Goal: Information Seeking & Learning: Learn about a topic

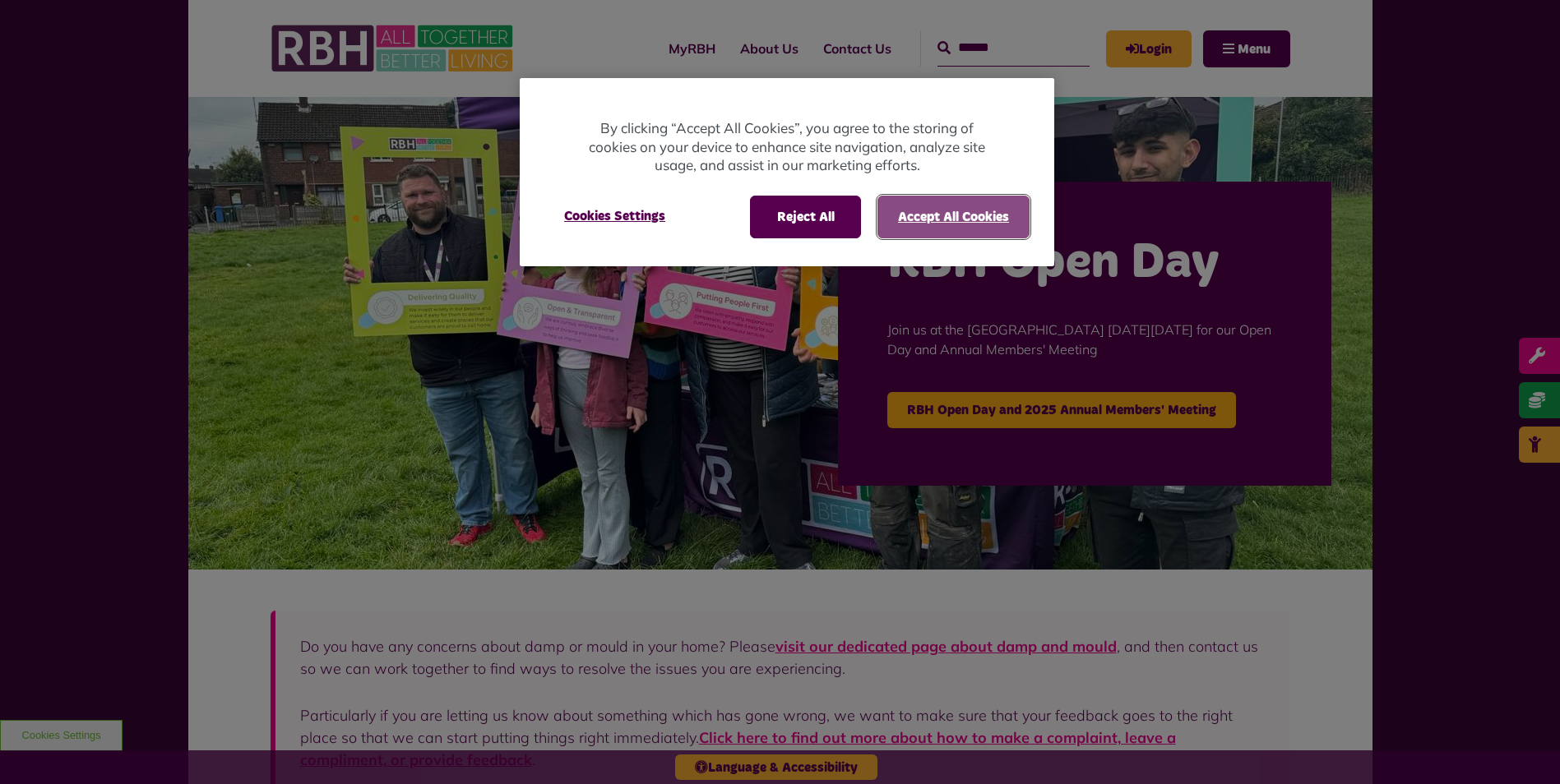
click at [917, 212] on button "Accept All Cookies" at bounding box center [953, 217] width 152 height 43
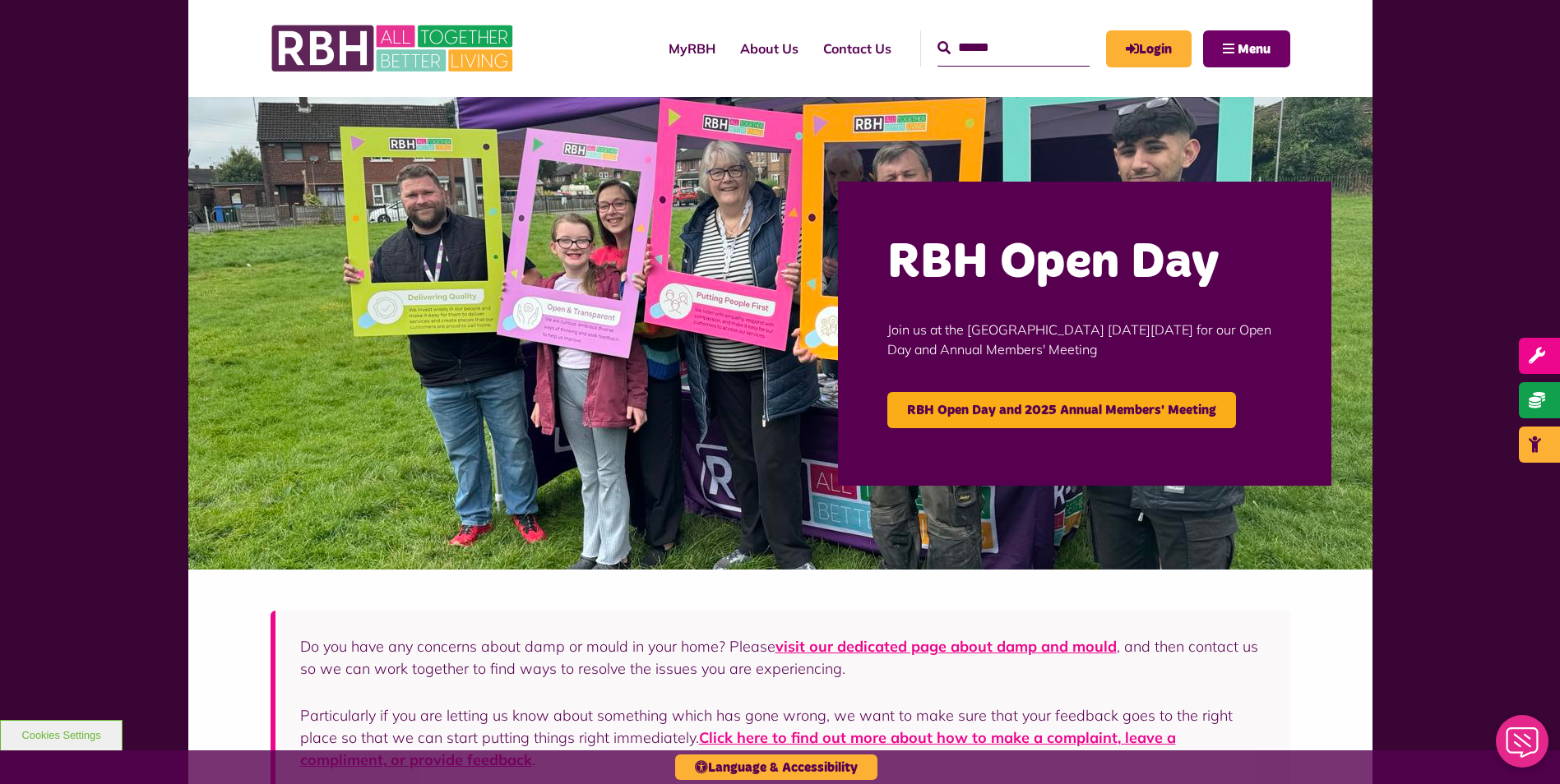
click at [1259, 36] on button "Menu" at bounding box center [1246, 49] width 87 height 37
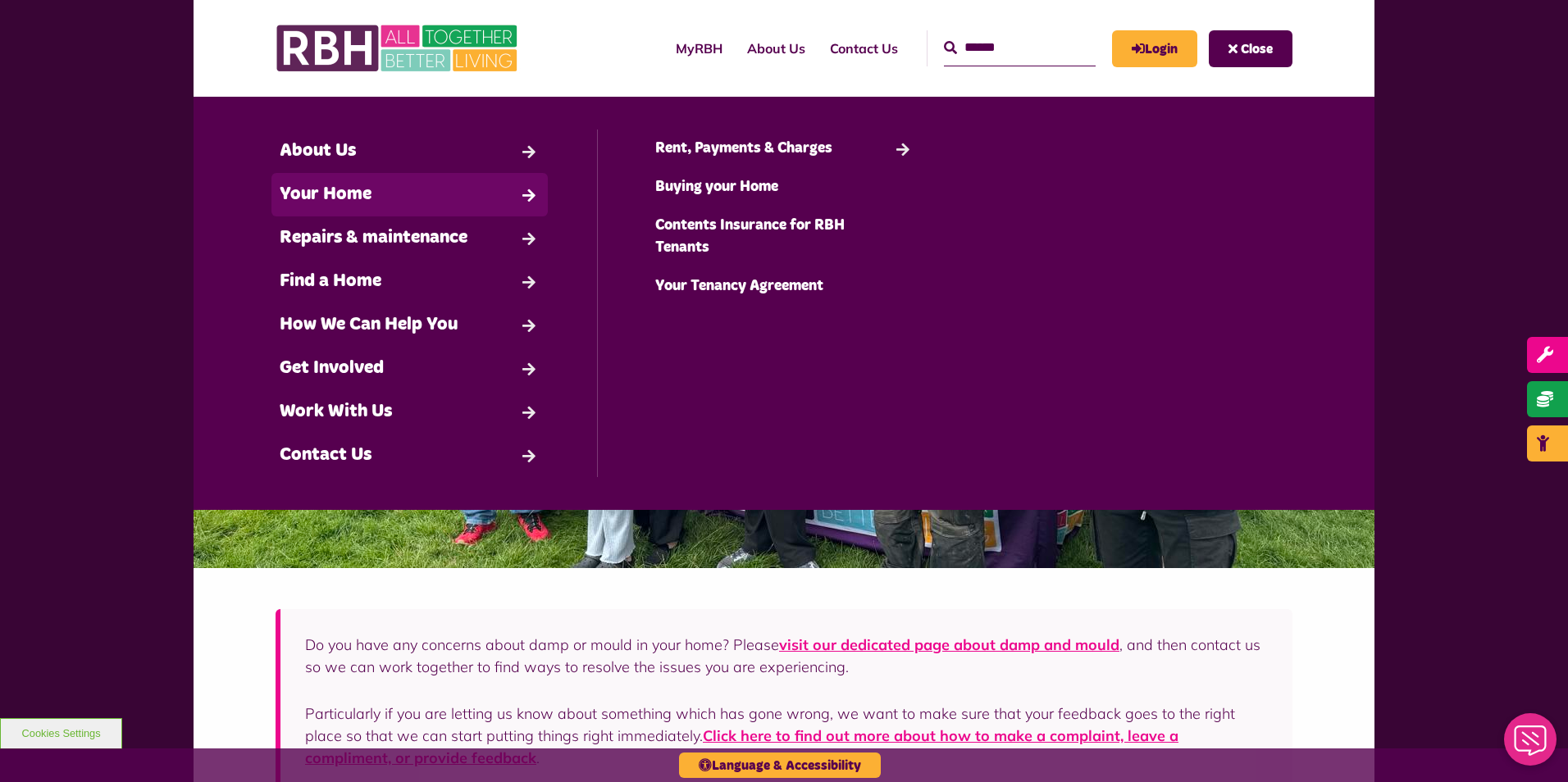
click at [521, 189] on link "Your Home" at bounding box center [410, 194] width 277 height 43
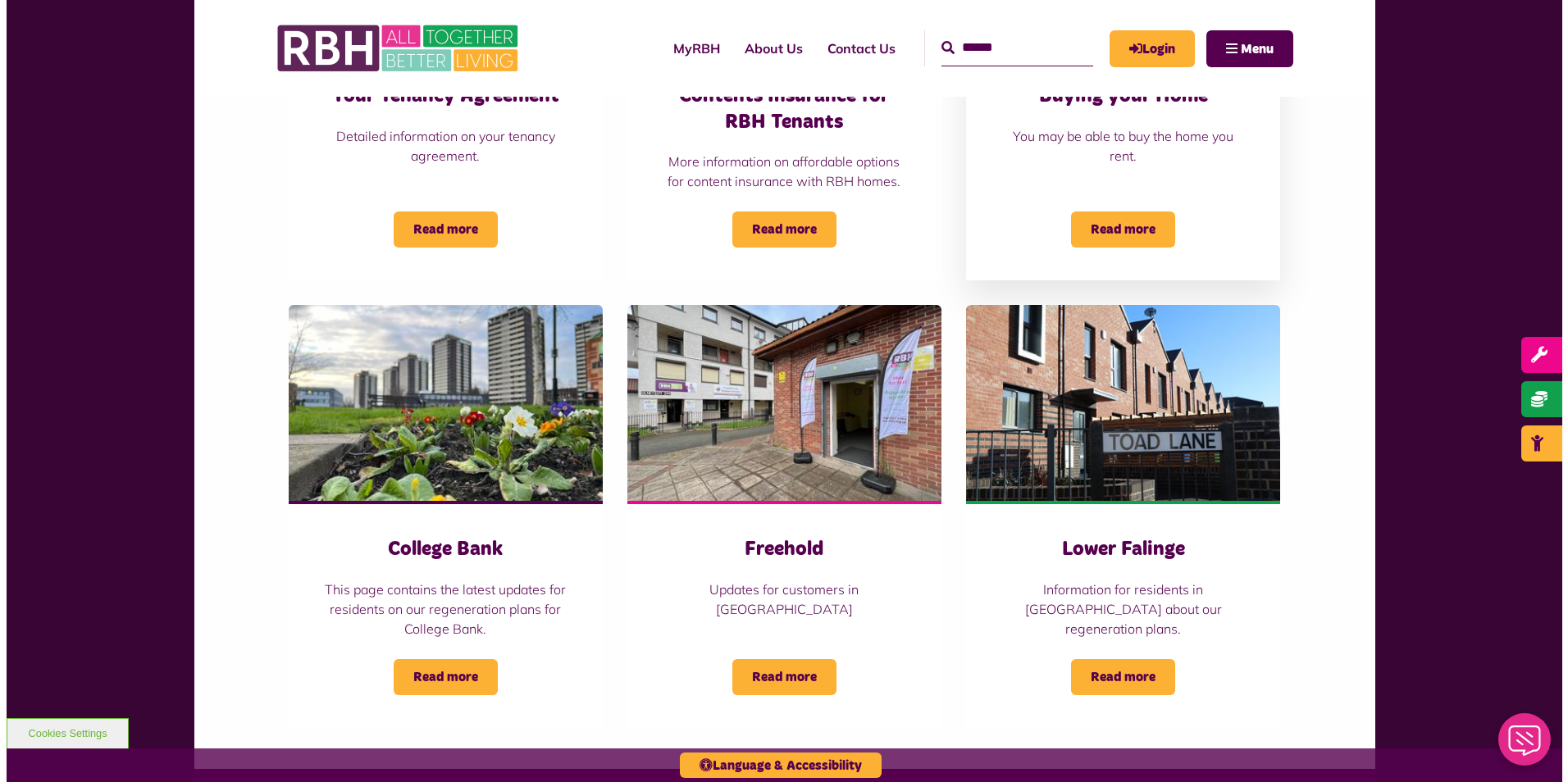
scroll to position [1558, 0]
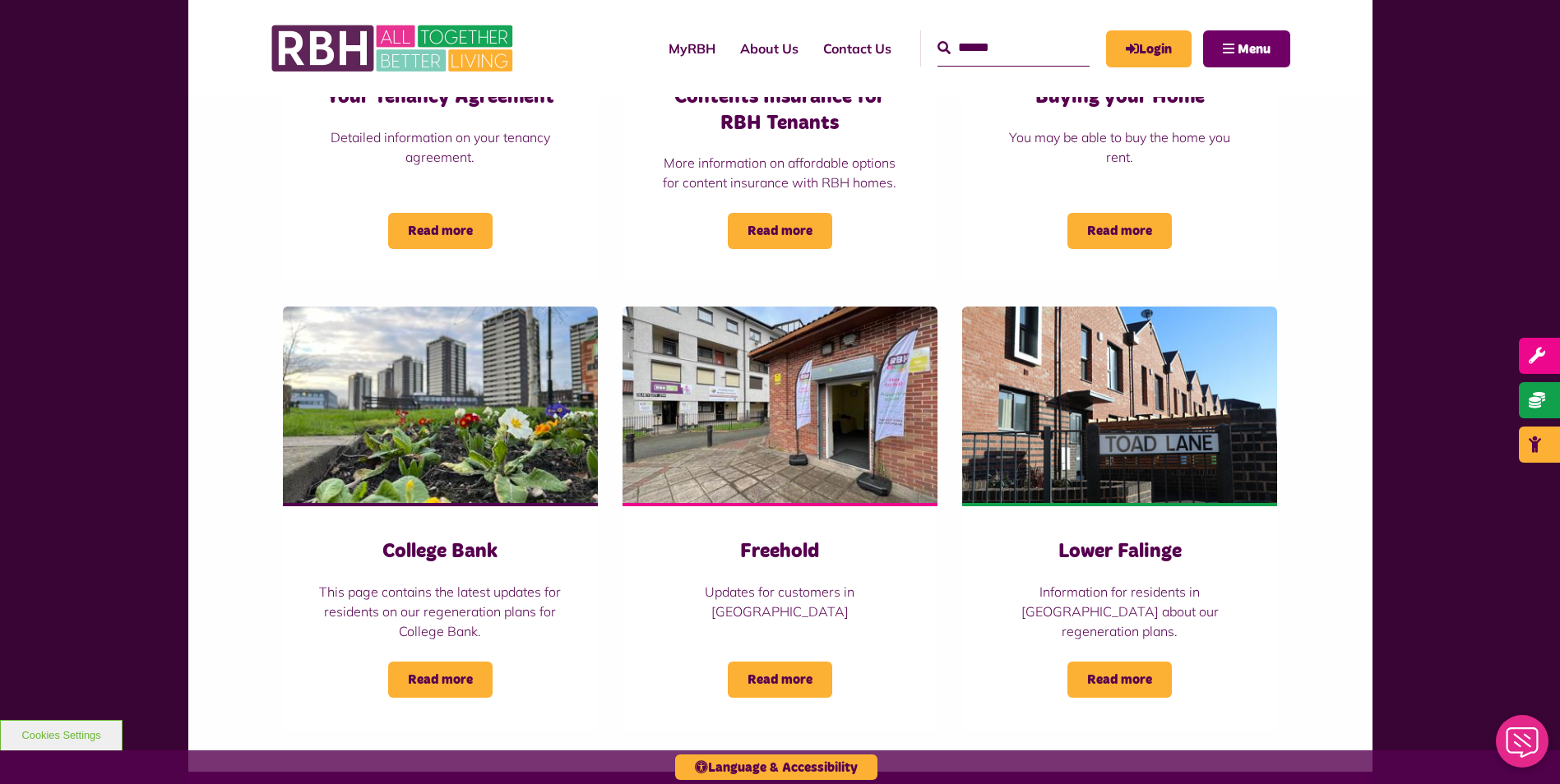
click at [1239, 47] on span "Menu" at bounding box center [1254, 50] width 33 height 13
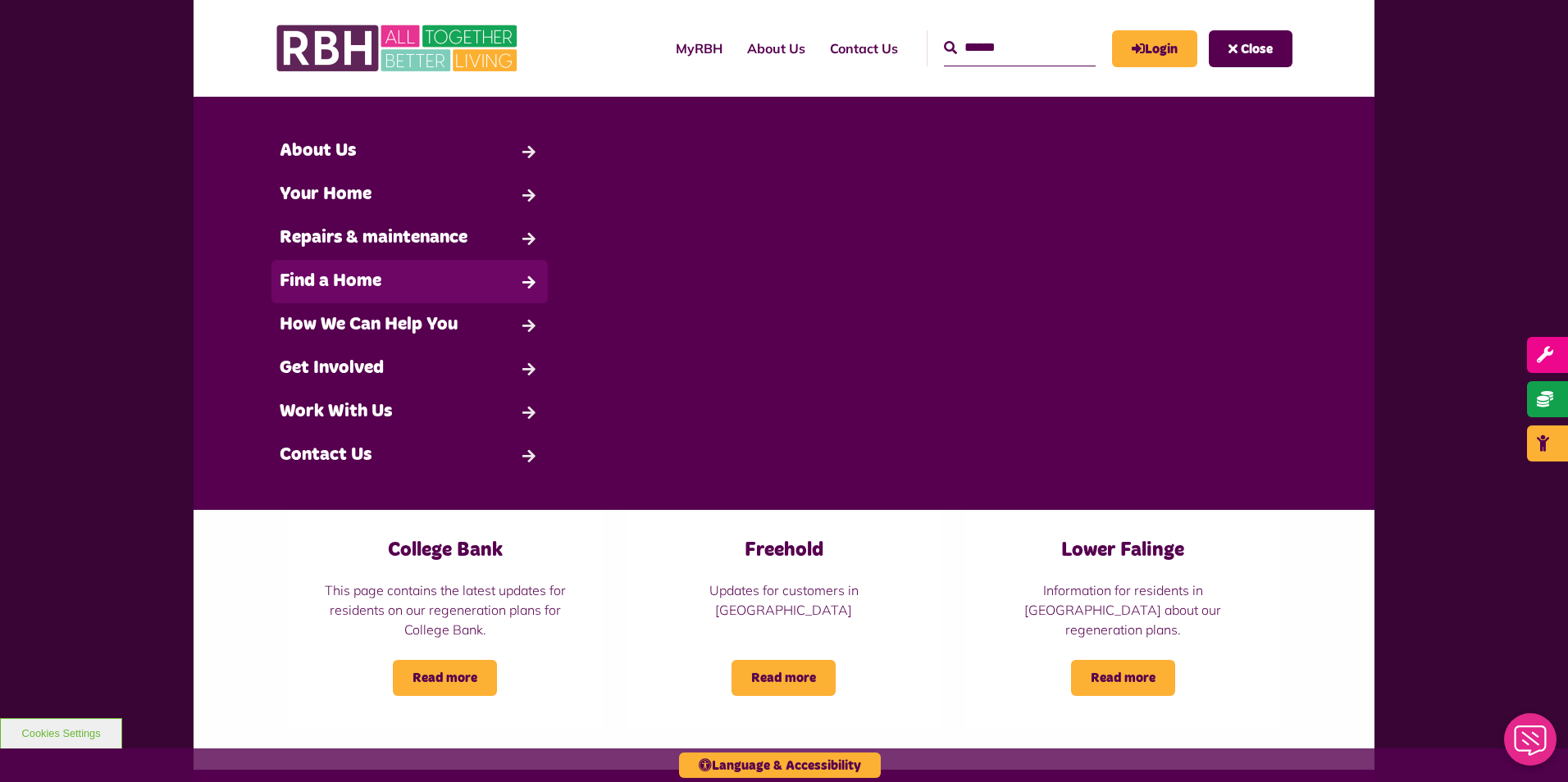
click at [541, 278] on link "Find a Home" at bounding box center [410, 281] width 277 height 43
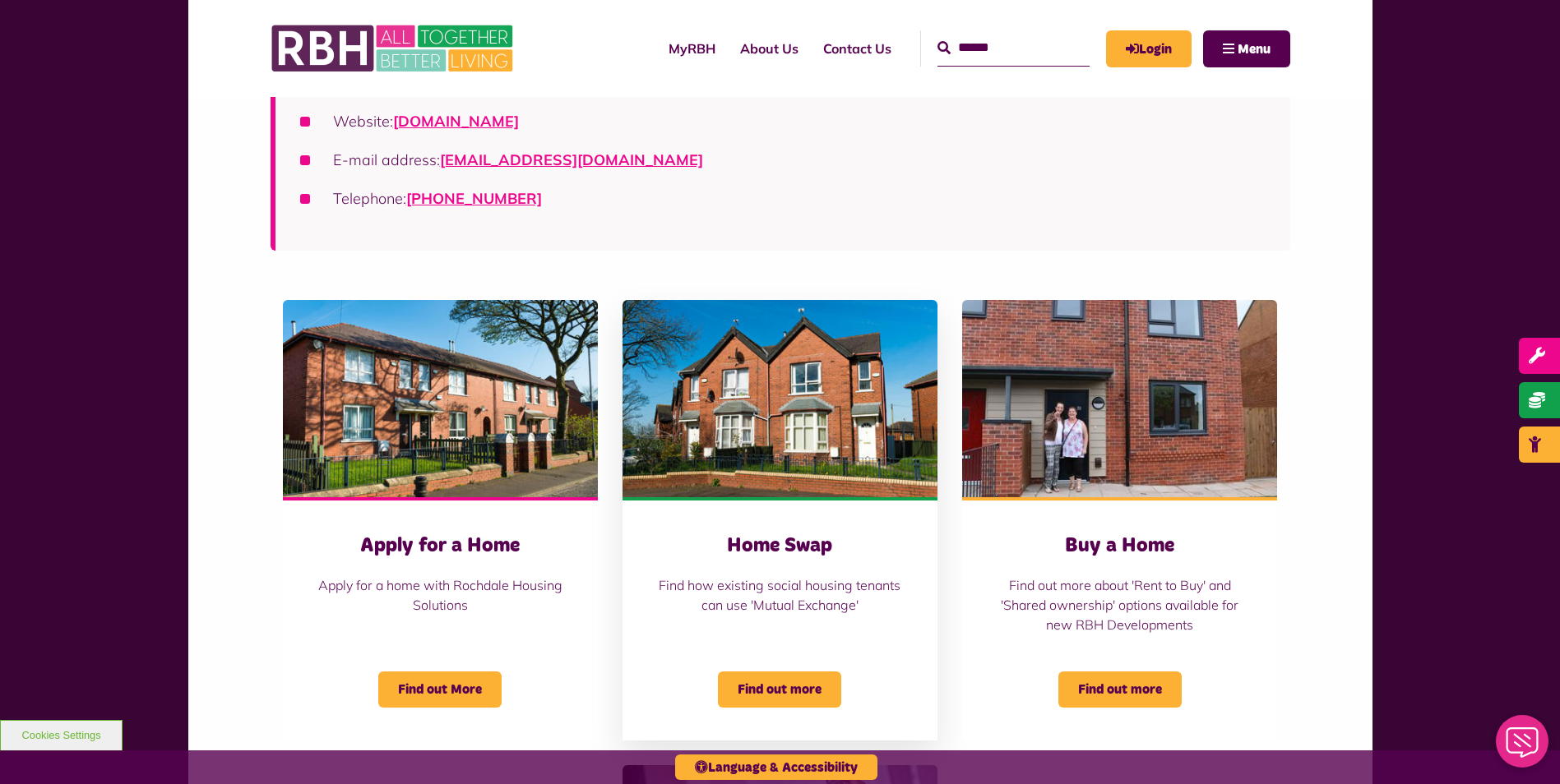
scroll to position [411, 0]
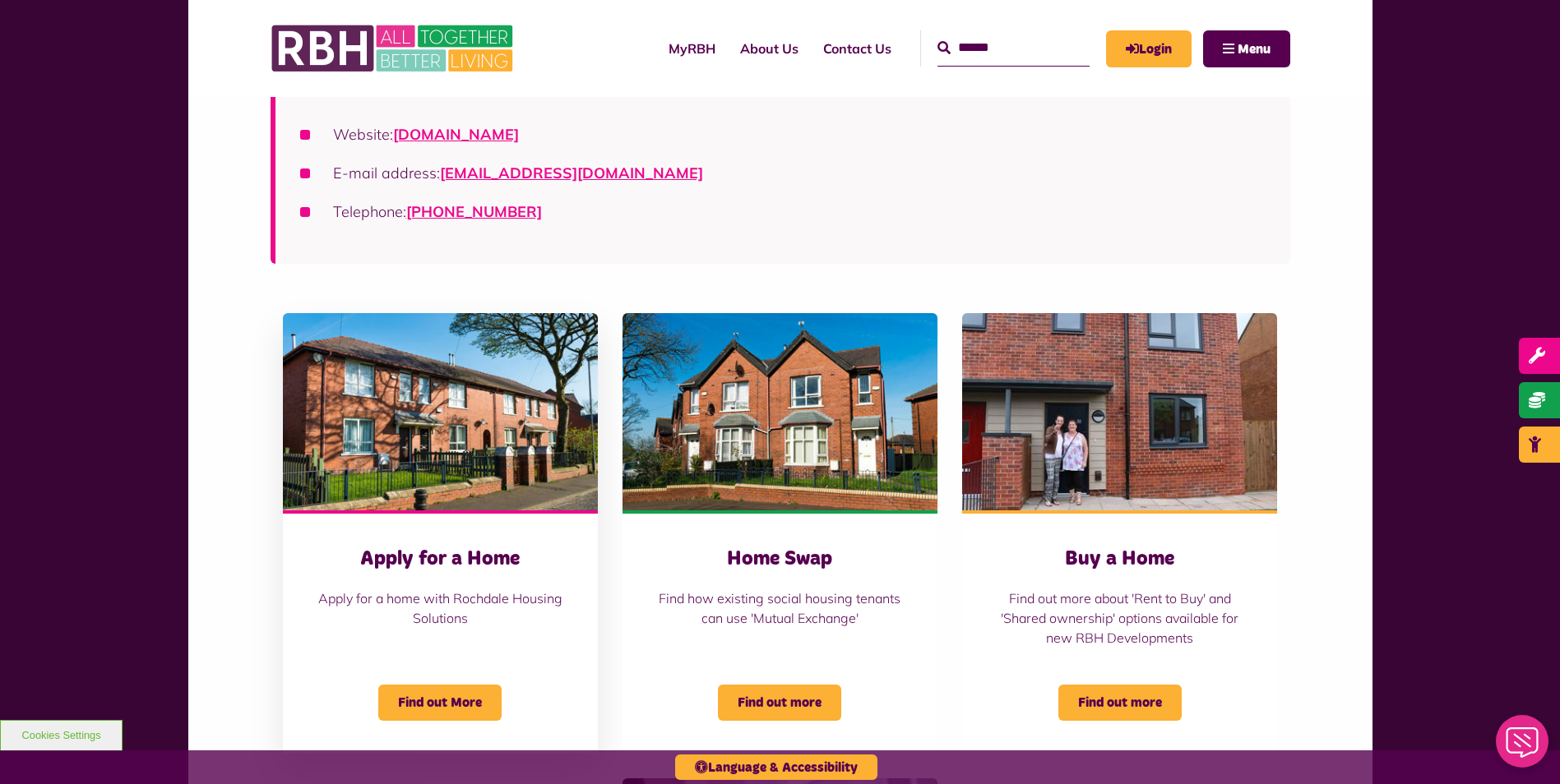
click at [468, 368] on img "Belton Avenue Apply for a Home Apply for a home with Rochdale Housing Solutions…" at bounding box center [441, 412] width 315 height 198
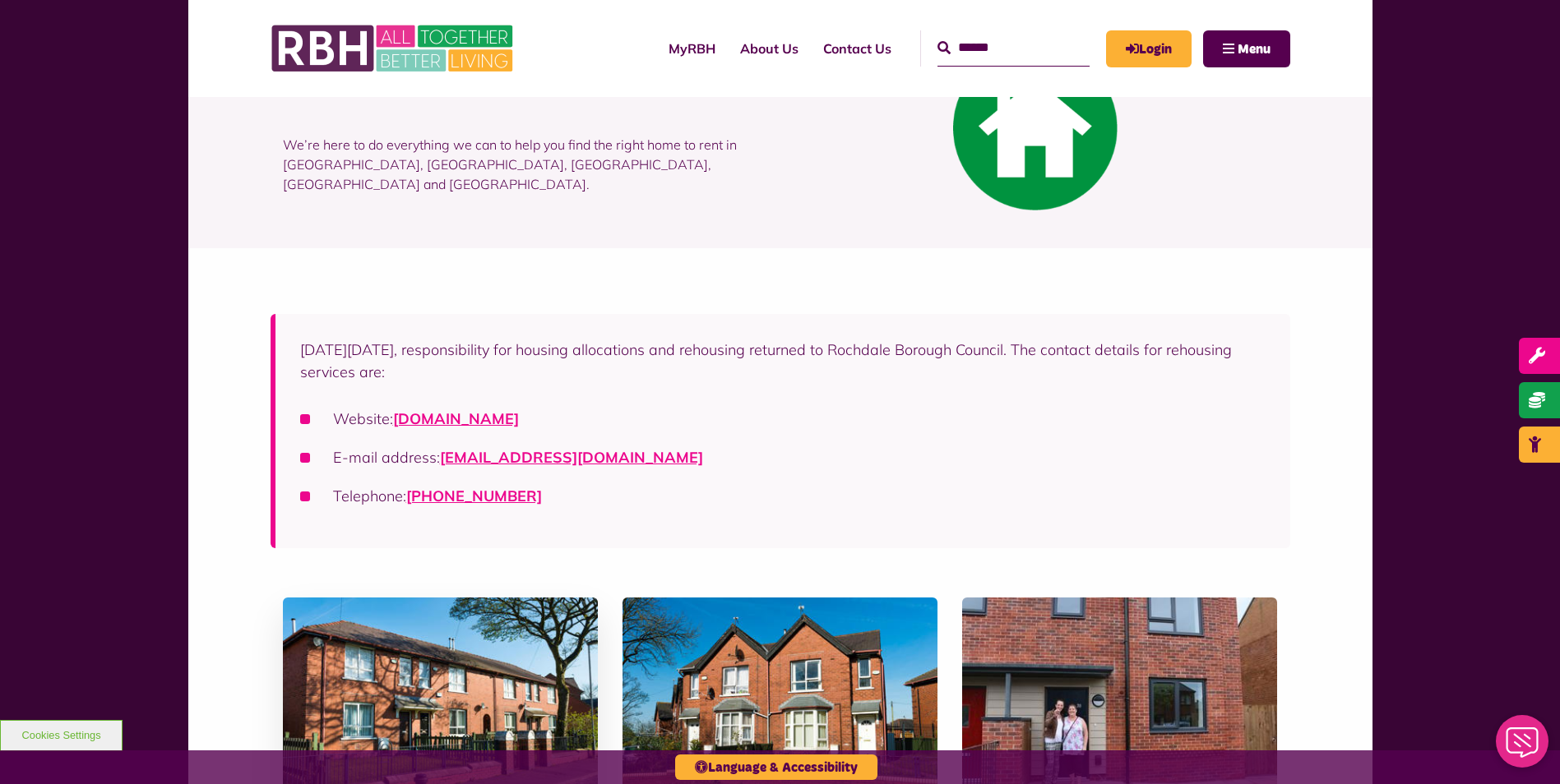
scroll to position [0, 0]
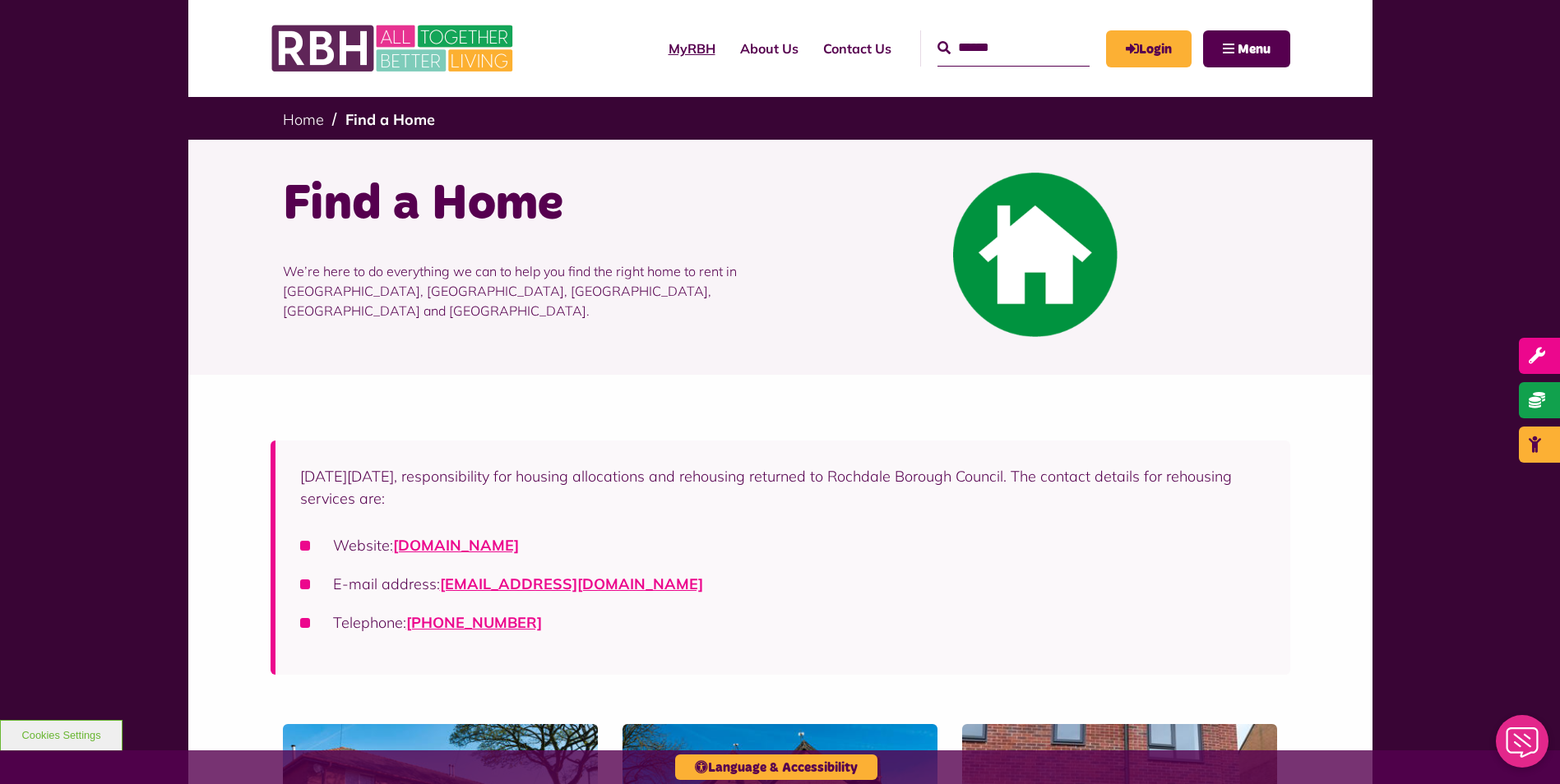
click at [675, 41] on link "MyRBH" at bounding box center [692, 48] width 72 height 44
click at [454, 52] on img at bounding box center [394, 48] width 247 height 64
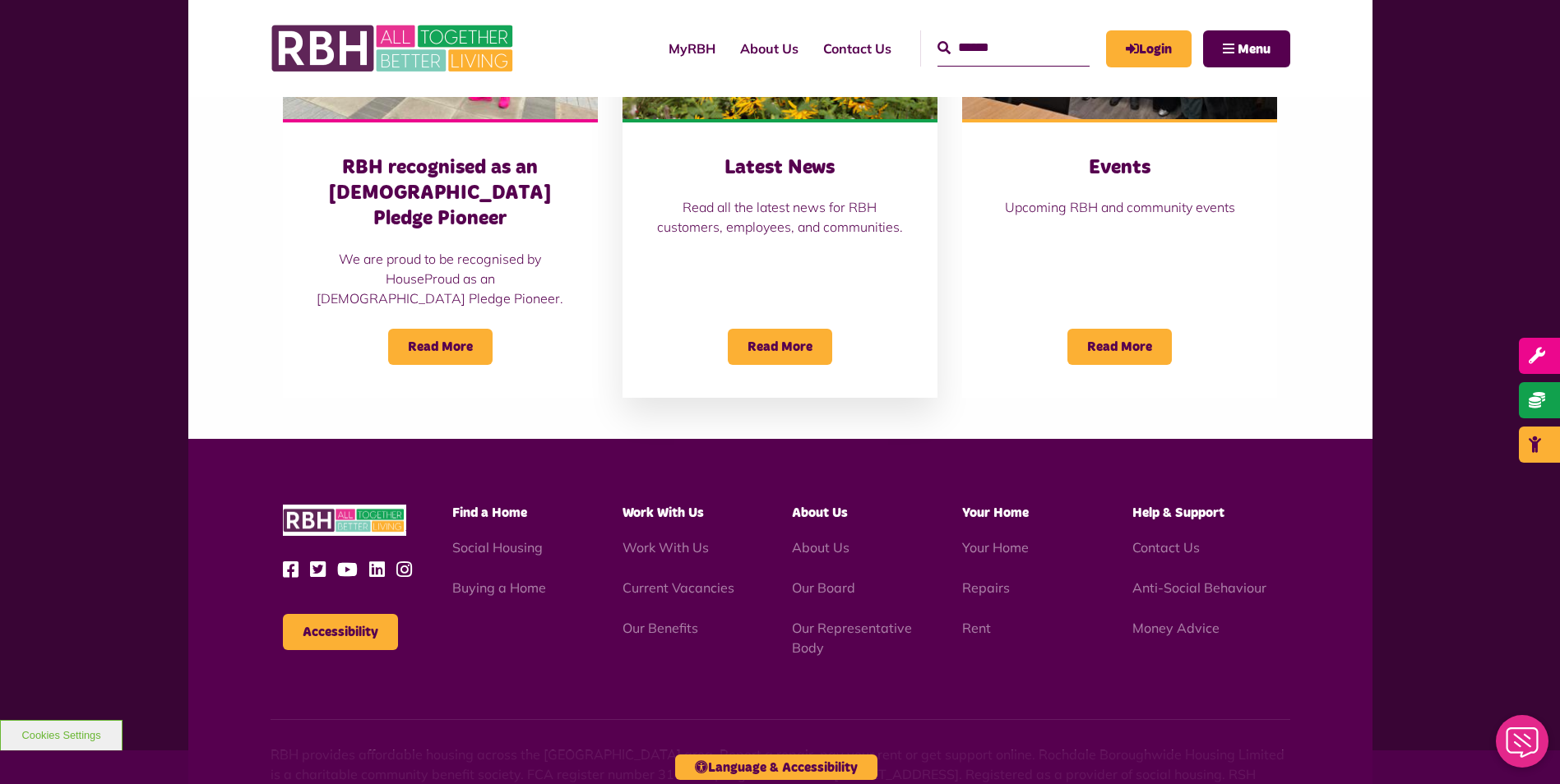
scroll to position [1233, 0]
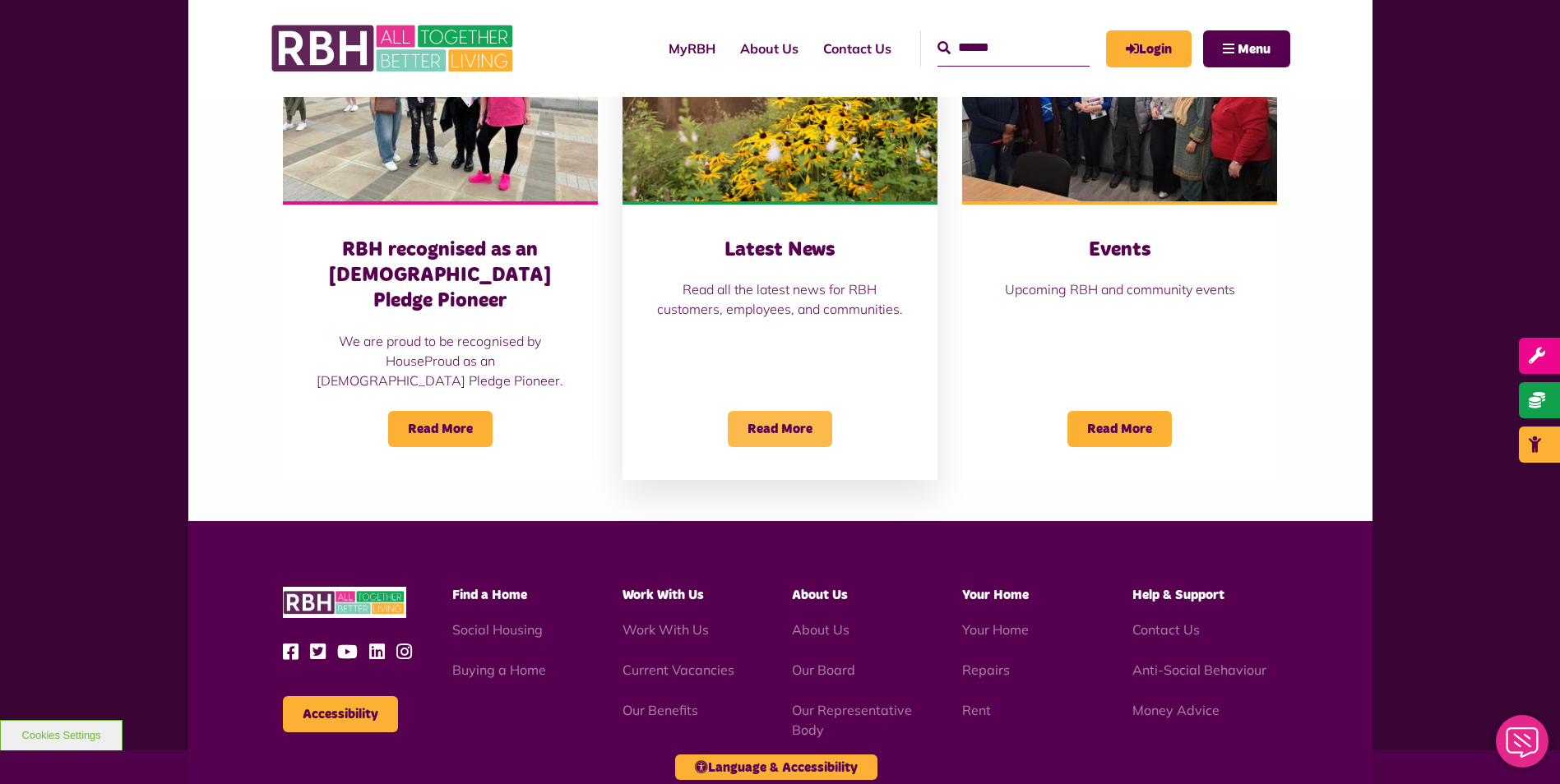
click at [794, 411] on span "Read More" at bounding box center [780, 429] width 105 height 36
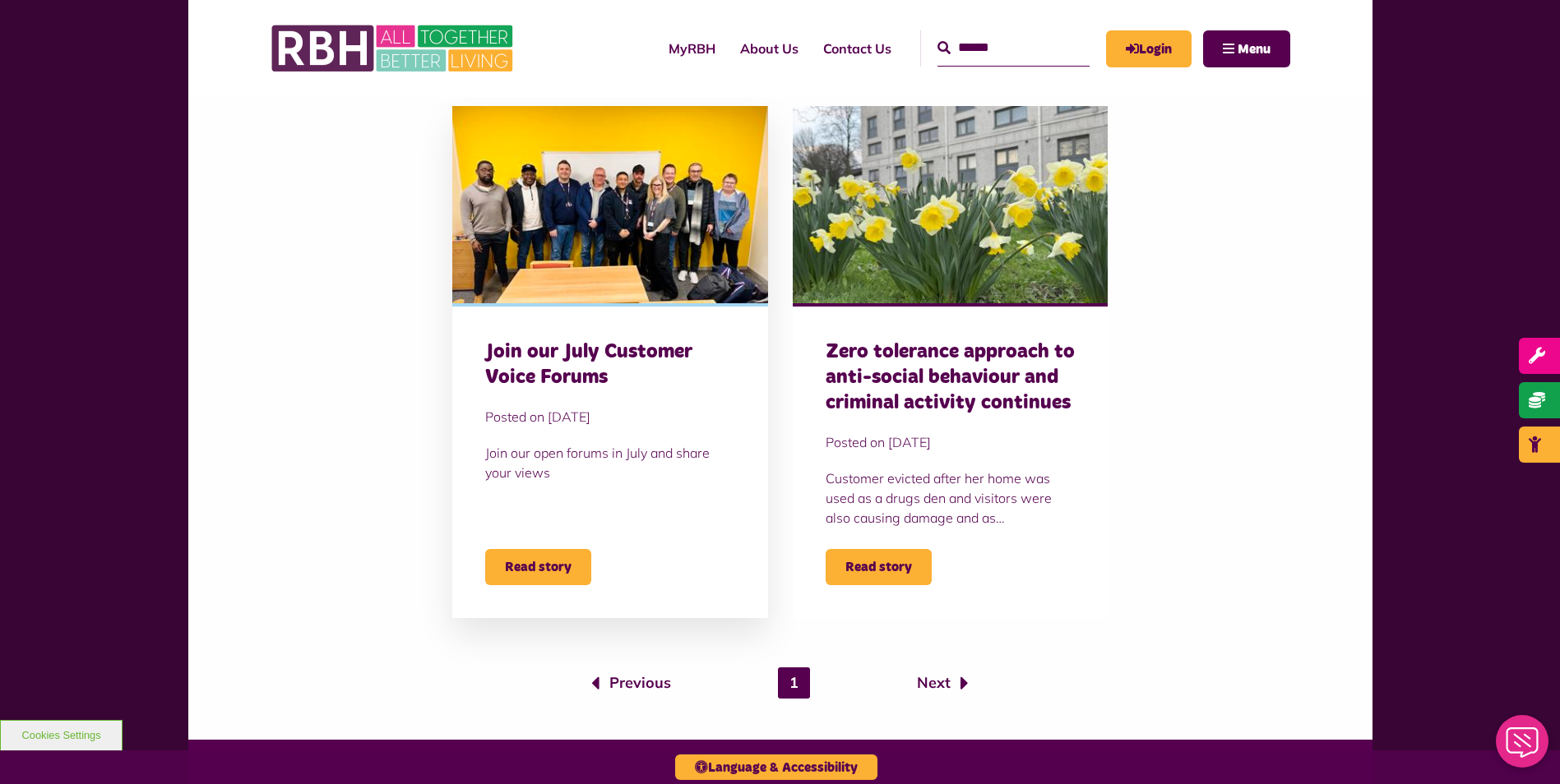
scroll to position [1151, 0]
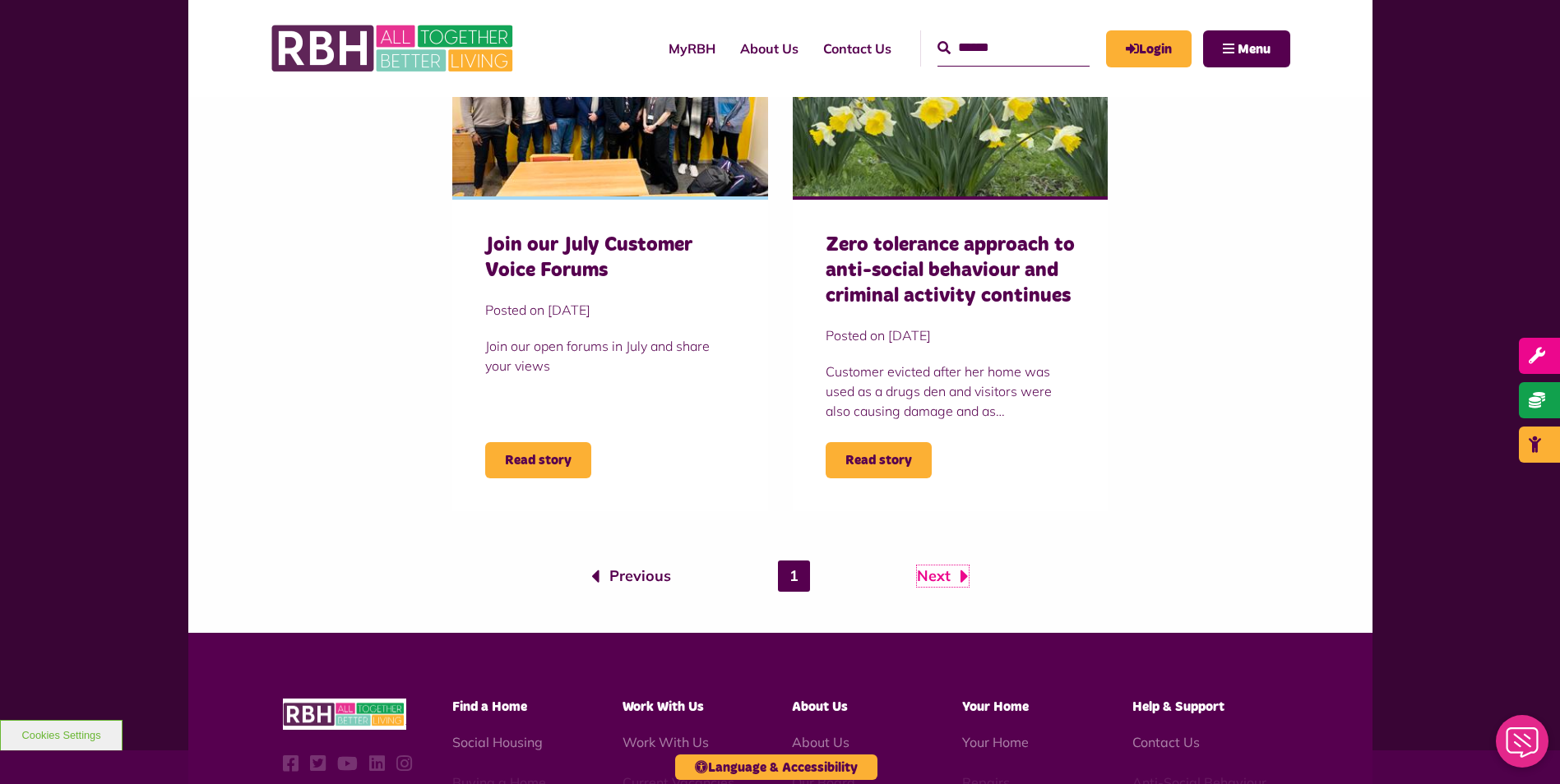
click at [939, 568] on link "Next" at bounding box center [943, 576] width 52 height 21
click at [946, 582] on link "Next" at bounding box center [943, 576] width 52 height 21
drag, startPoint x: 916, startPoint y: 574, endPoint x: 943, endPoint y: 574, distance: 27.0
click at [915, 574] on li "Next" at bounding box center [896, 576] width 146 height 21
click at [949, 574] on link "Next" at bounding box center [943, 576] width 52 height 21
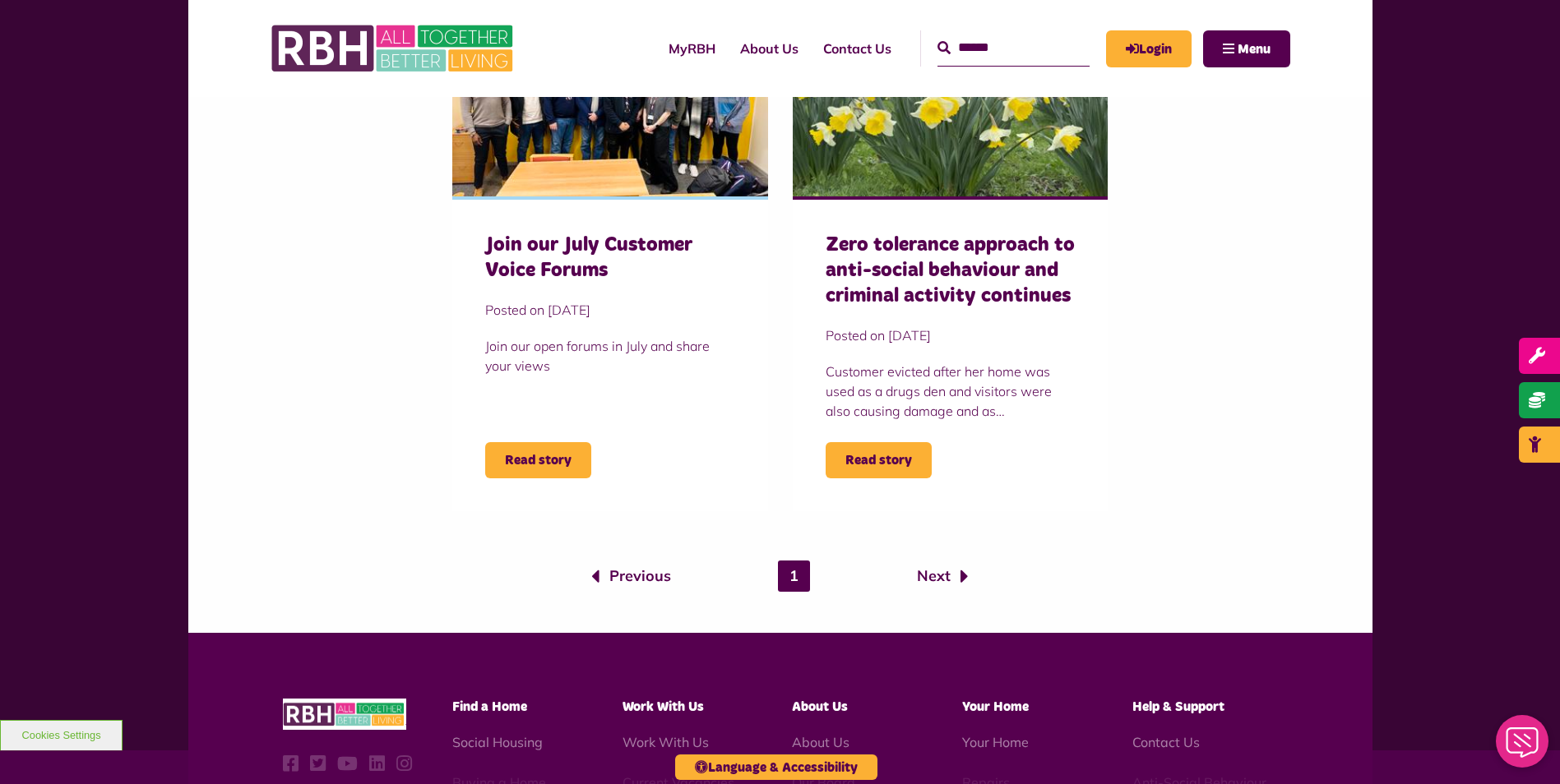
click at [787, 571] on link "1" at bounding box center [793, 576] width 32 height 32
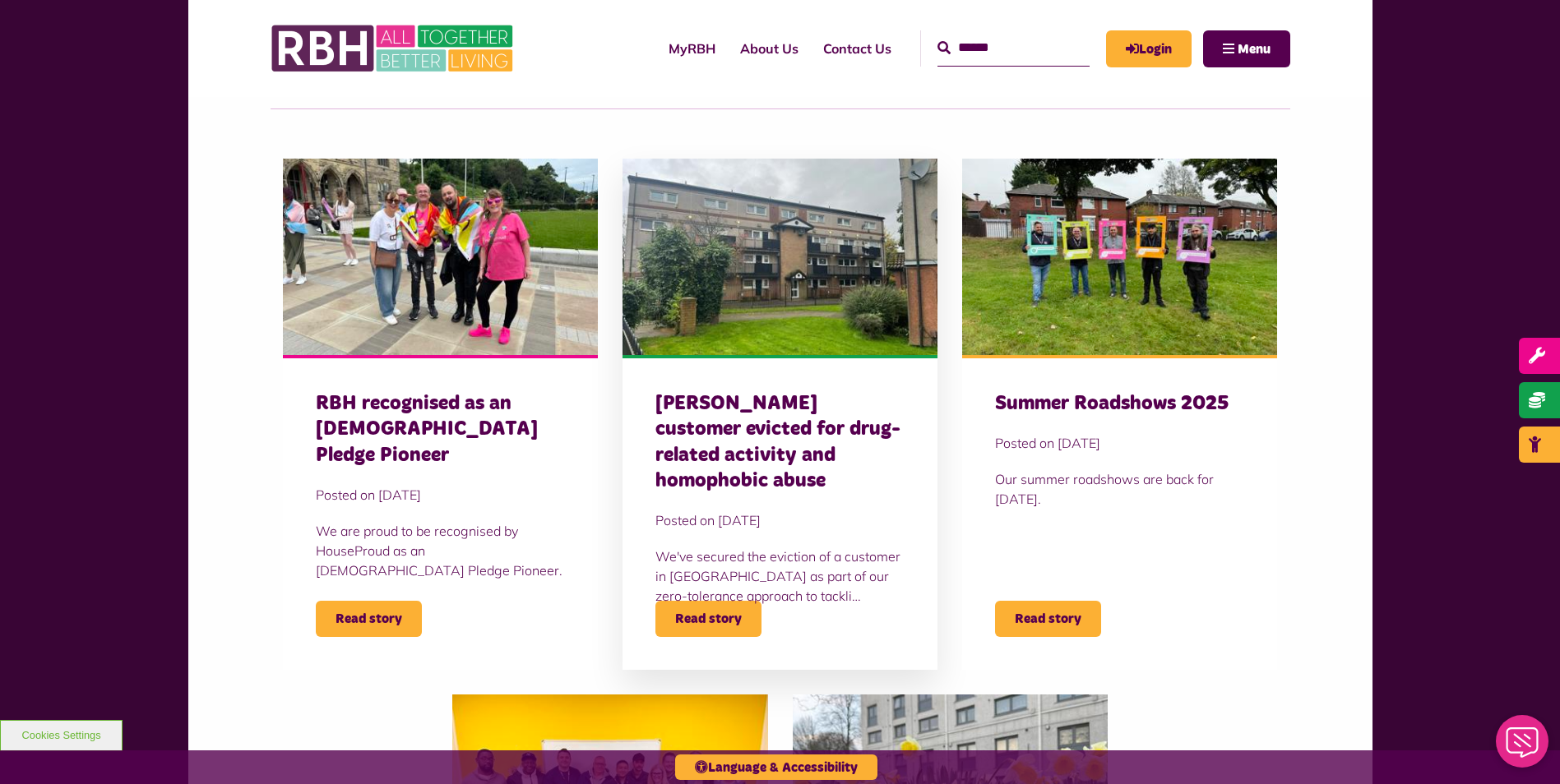
scroll to position [493, 0]
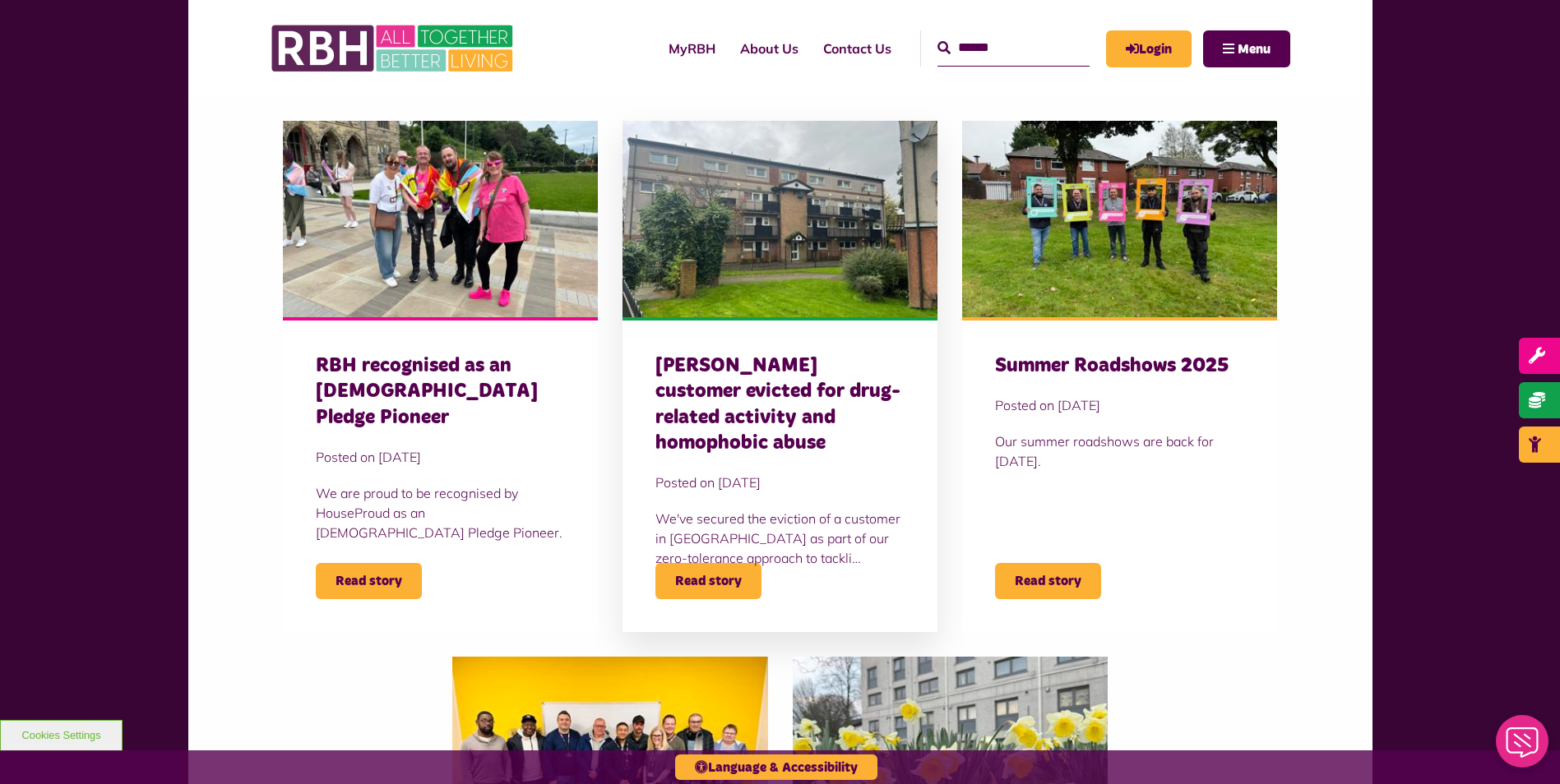
click at [852, 416] on h3 "Heywood customer evicted for drug-related activity and homophobic abuse" at bounding box center [780, 404] width 250 height 103
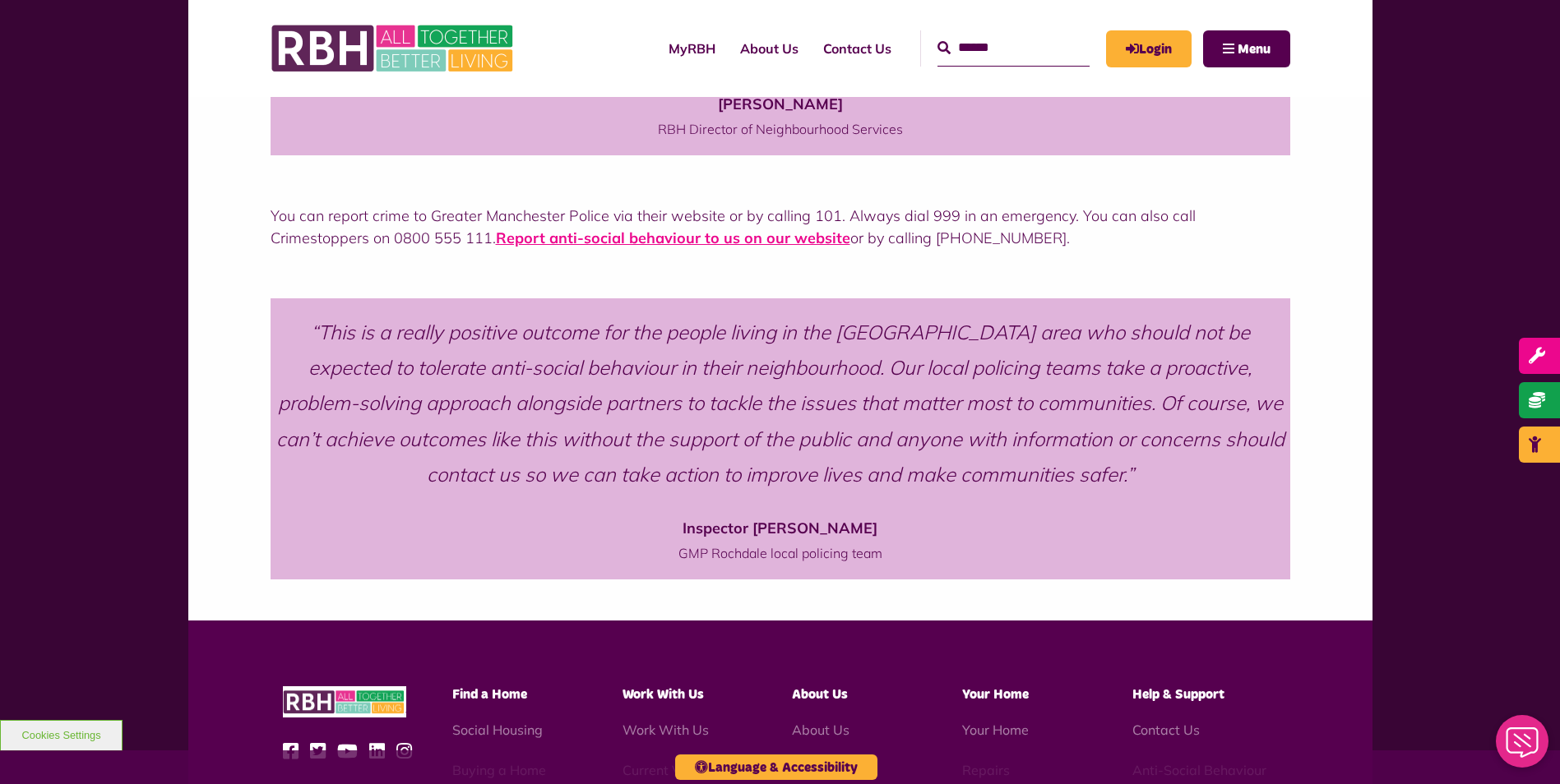
scroll to position [1151, 0]
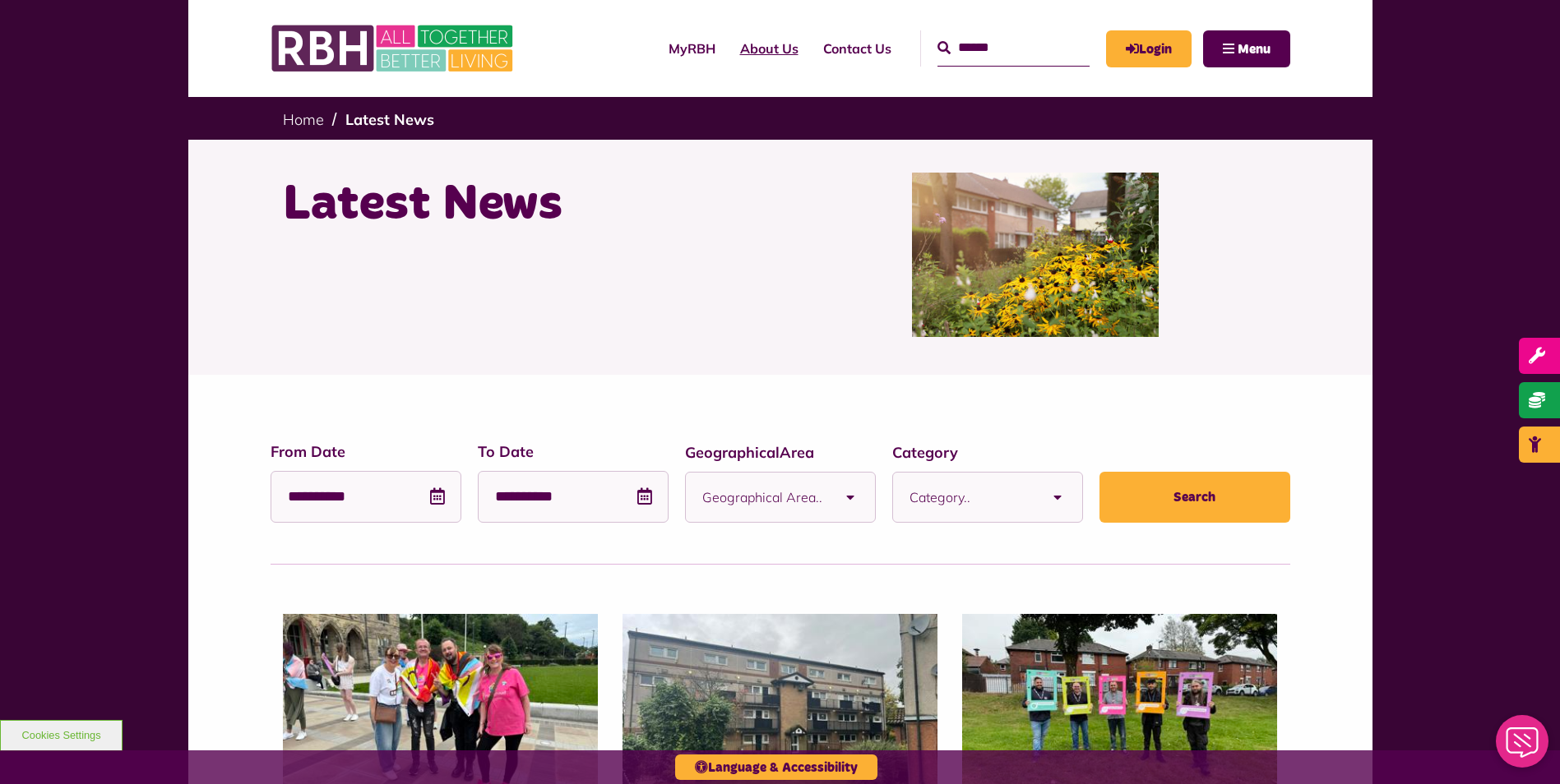
click at [728, 43] on link "About Us" at bounding box center [769, 48] width 84 height 44
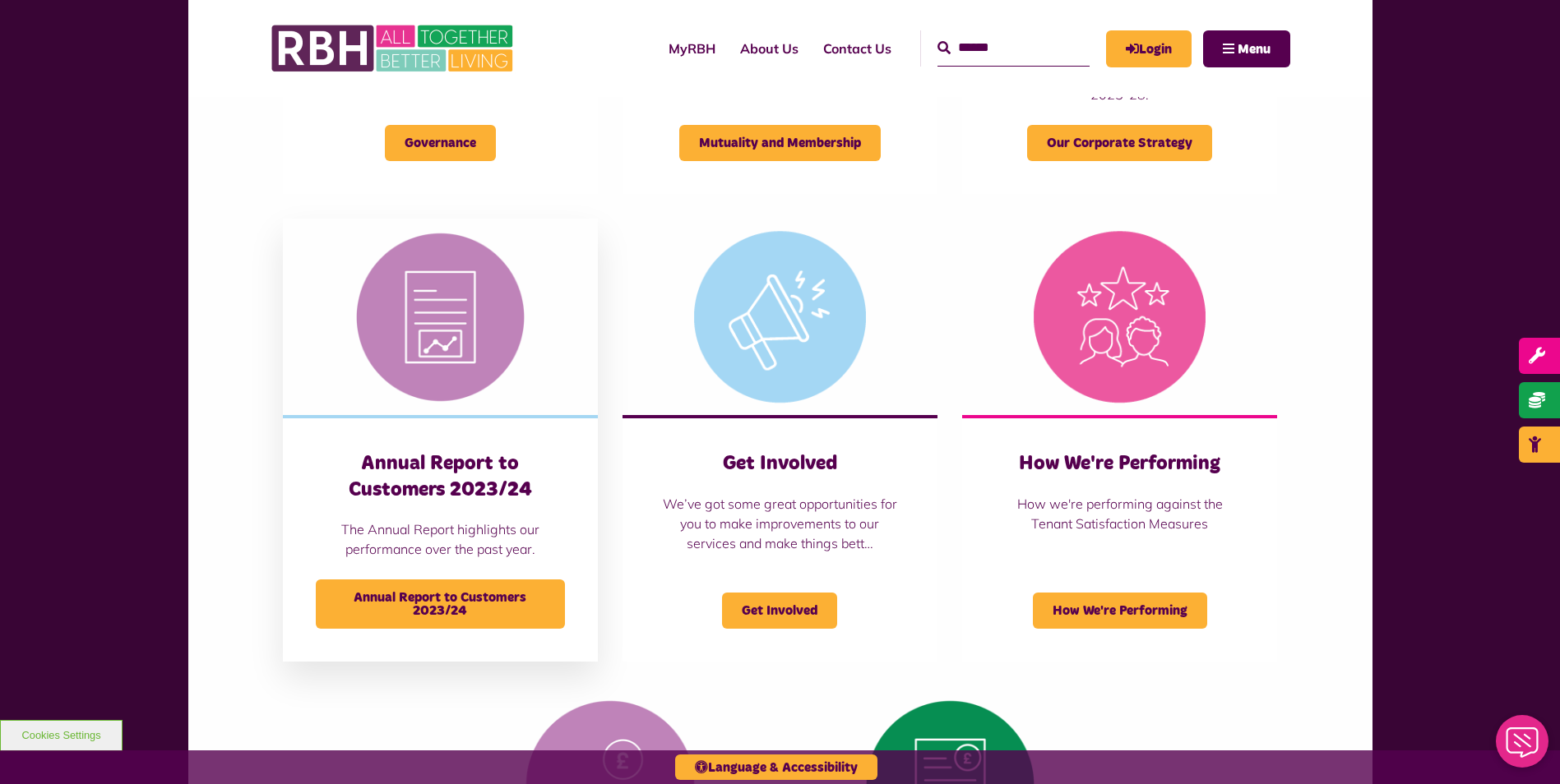
scroll to position [1069, 0]
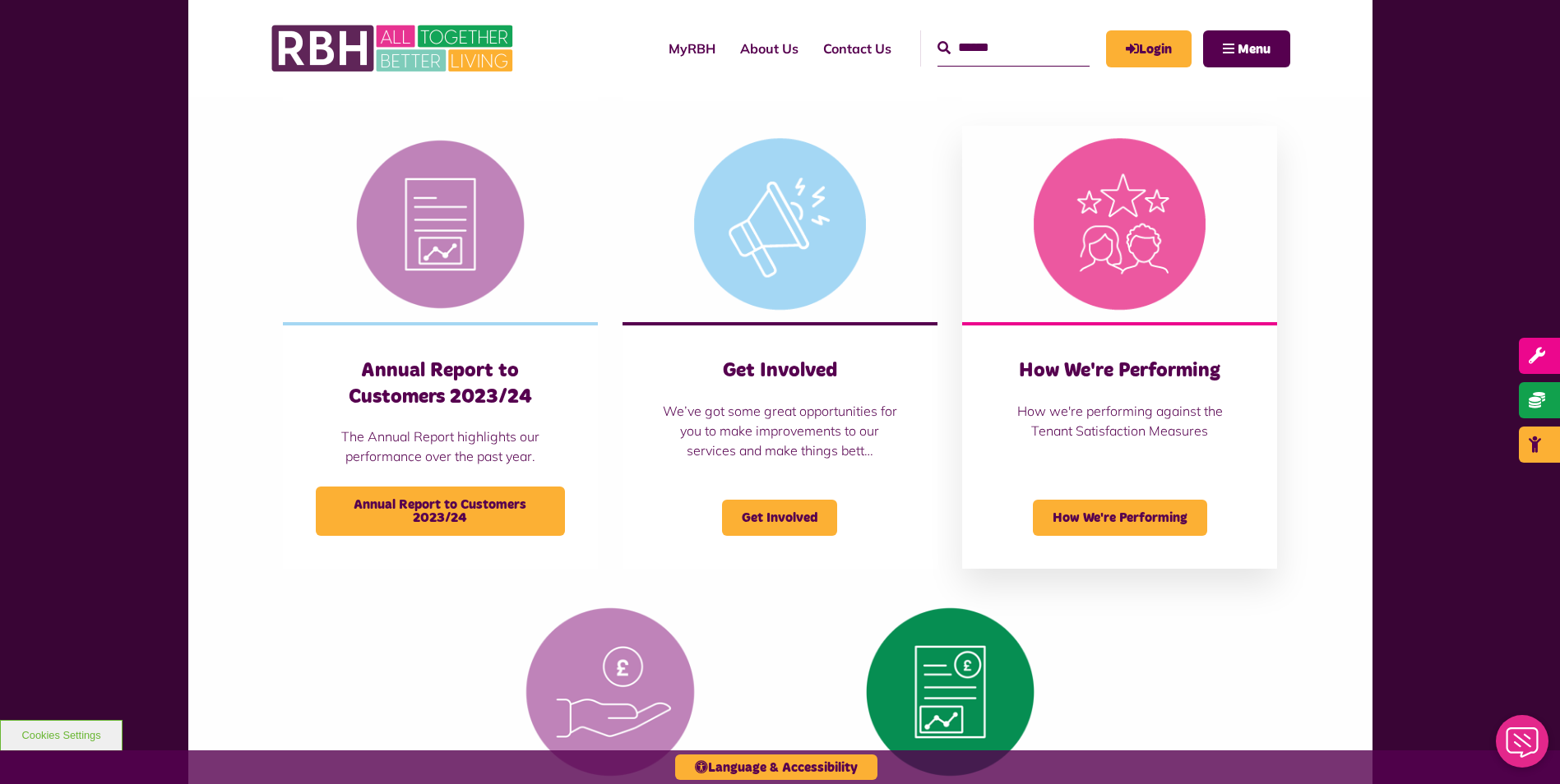
click at [1087, 392] on div "How We're Performing How we're performing against the Tenant Satisfaction Measu…" at bounding box center [1120, 398] width 250 height 82
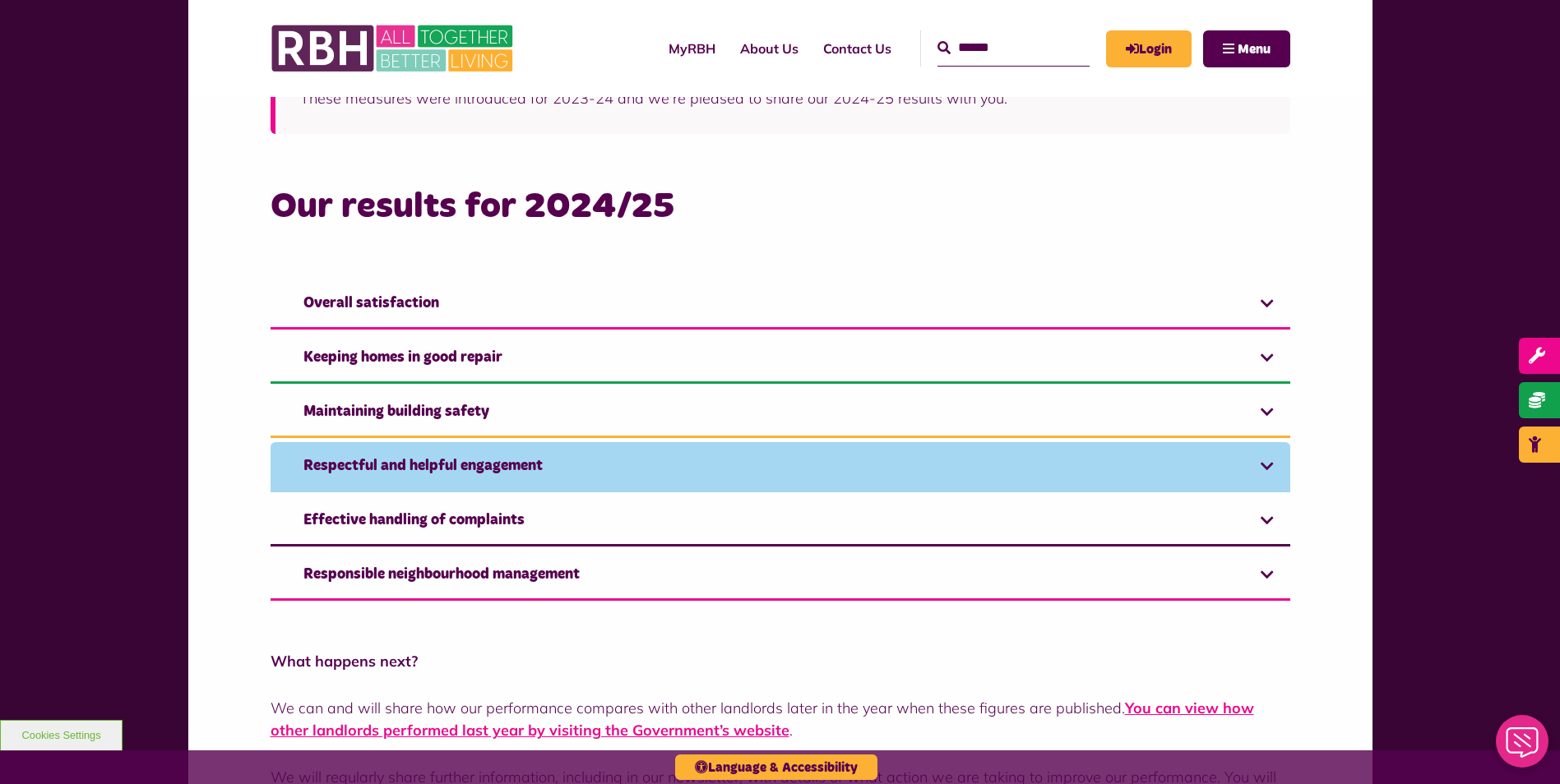
scroll to position [986, 0]
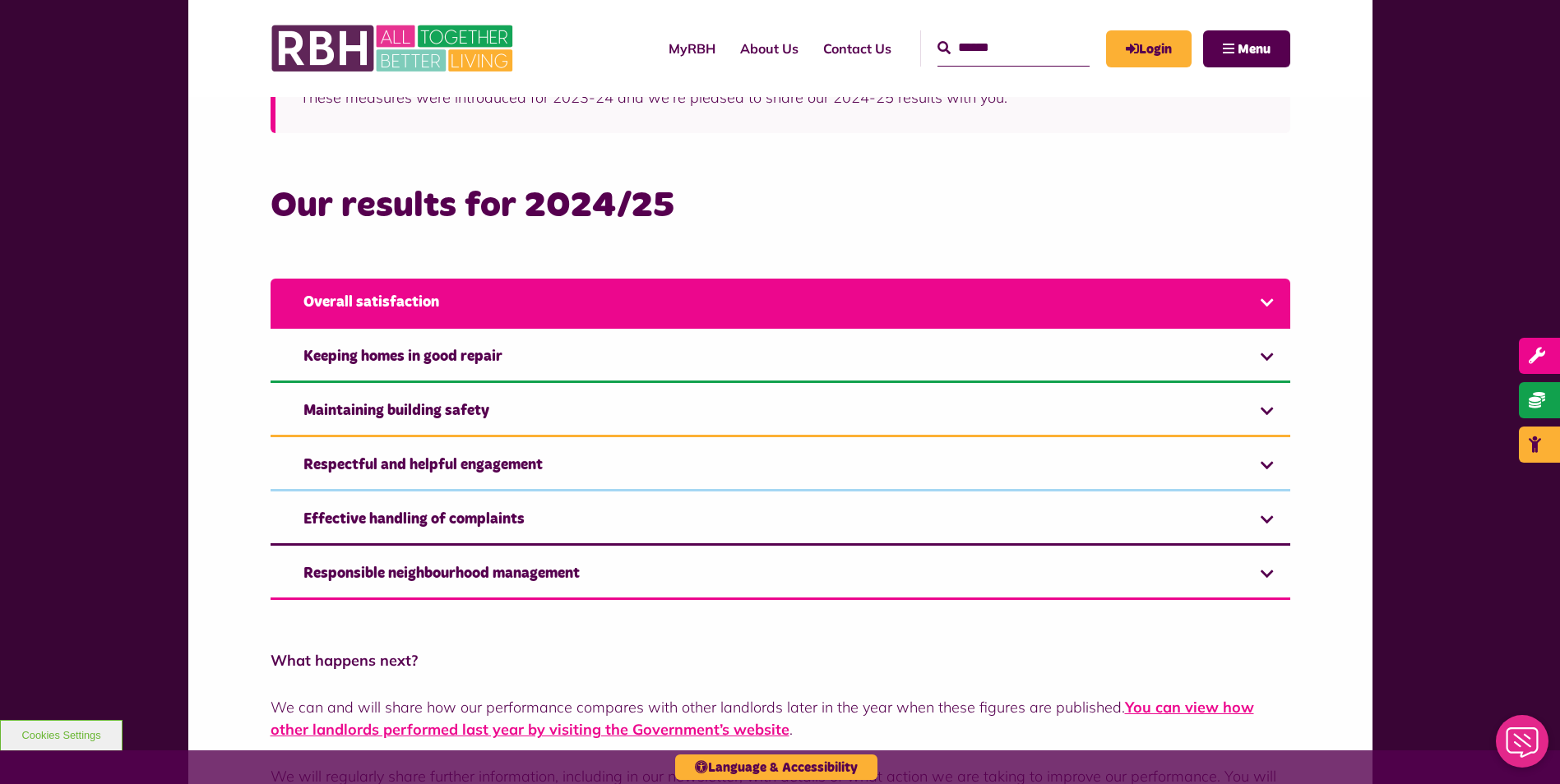
click at [395, 290] on link "Overall satisfaction" at bounding box center [780, 303] width 1020 height 50
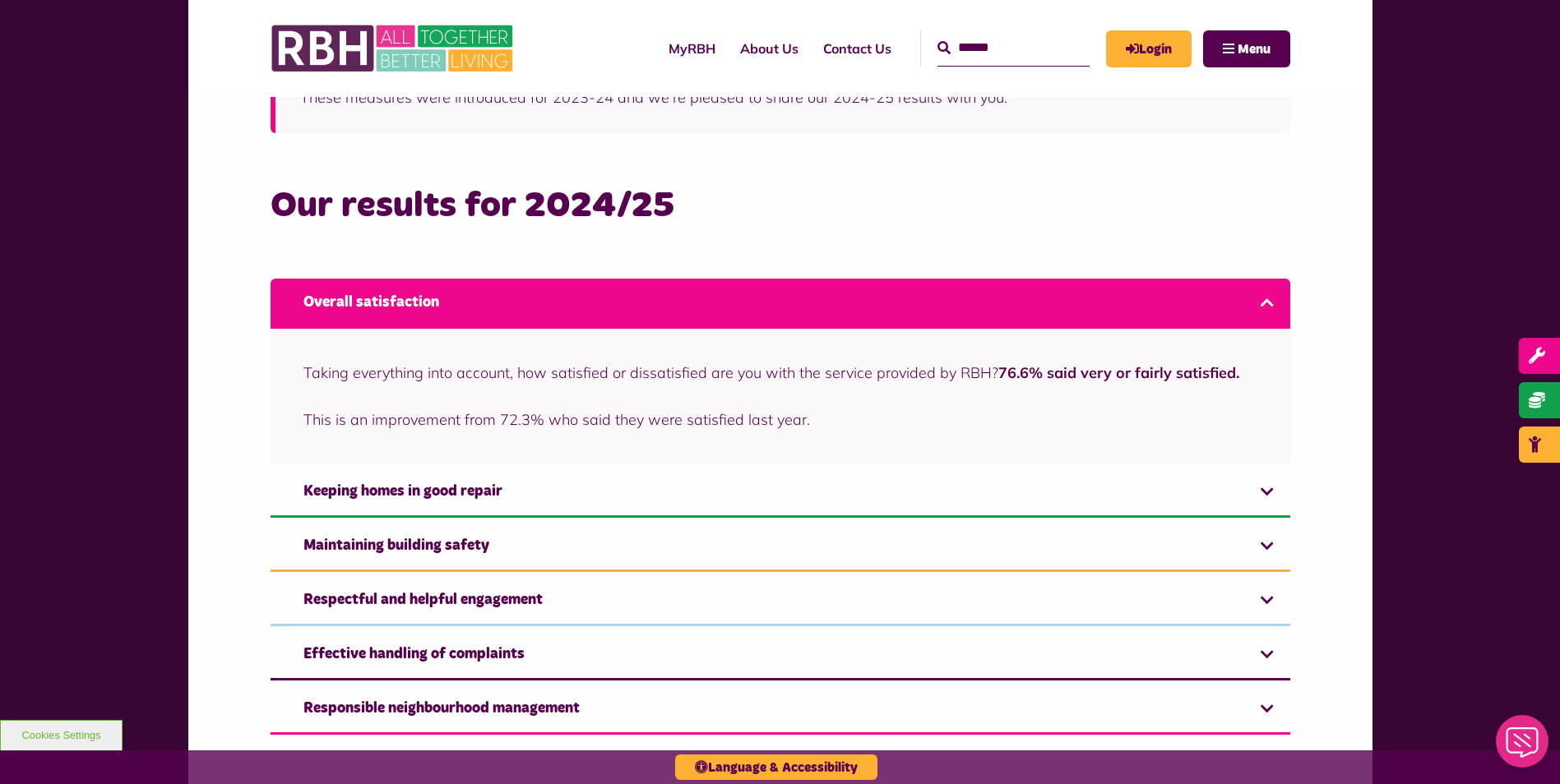
click at [401, 300] on link "Overall satisfaction" at bounding box center [780, 303] width 1020 height 50
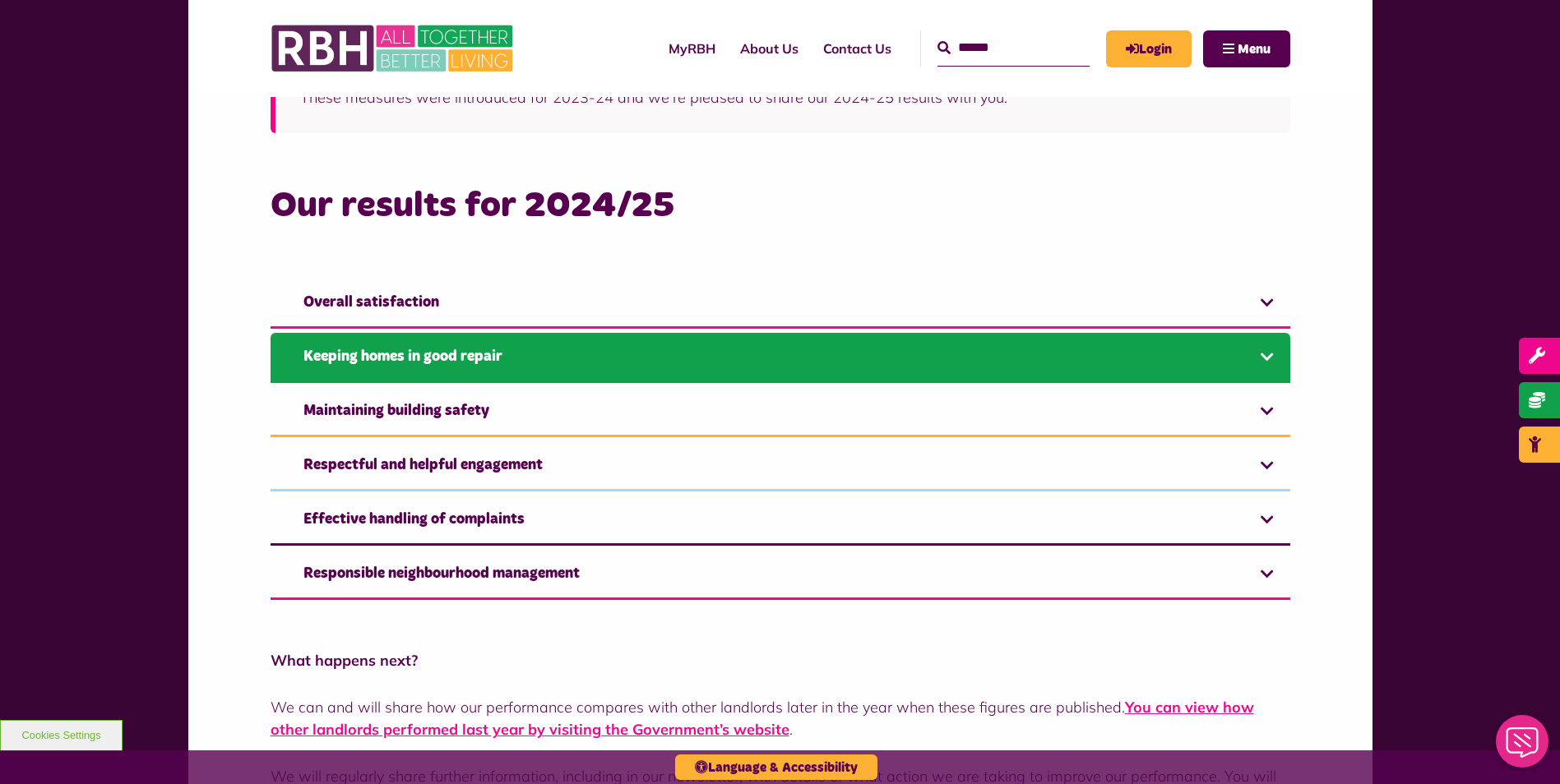
click at [400, 360] on link "Keeping homes in good repair" at bounding box center [780, 358] width 1020 height 50
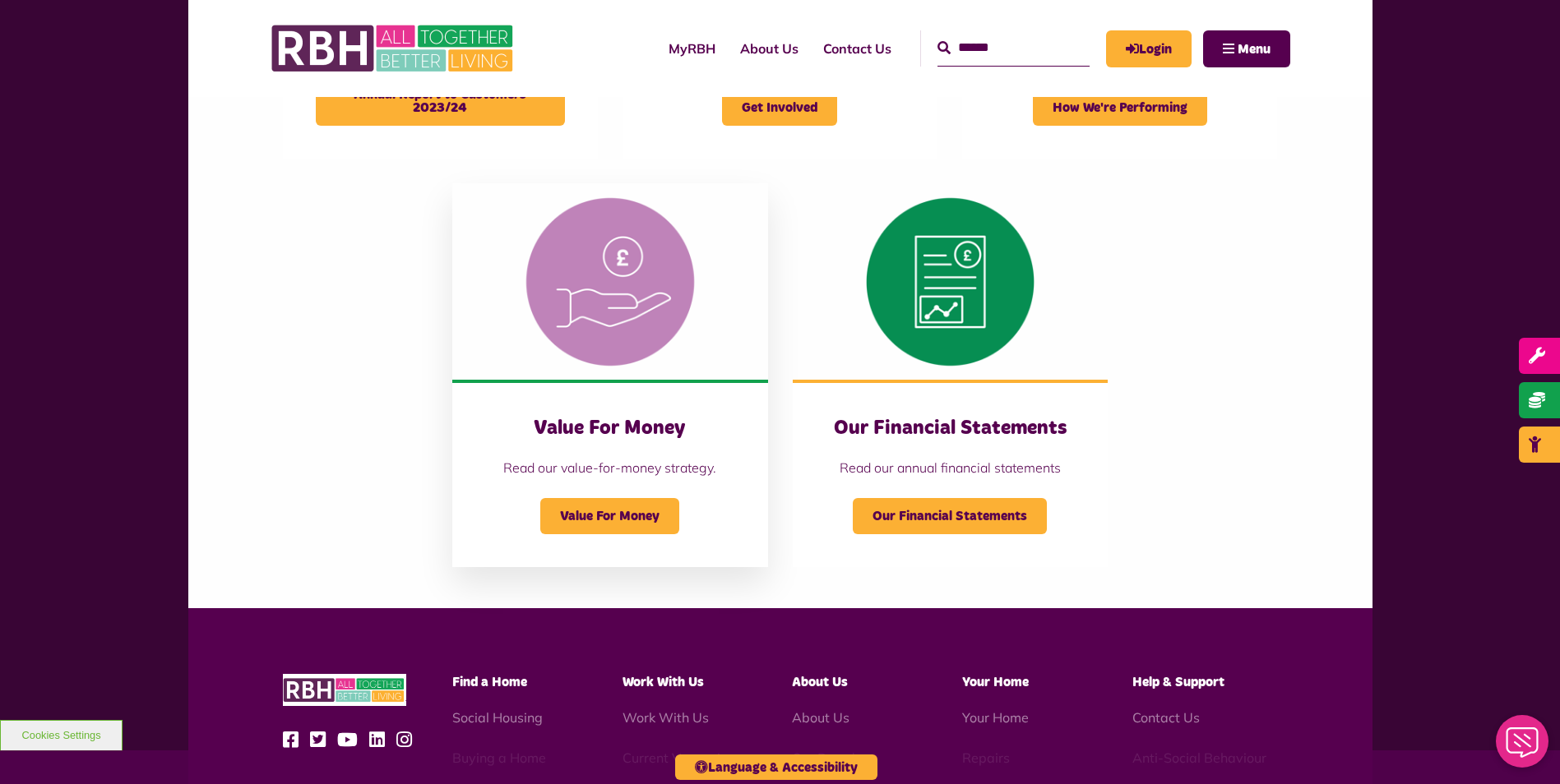
scroll to position [1480, 0]
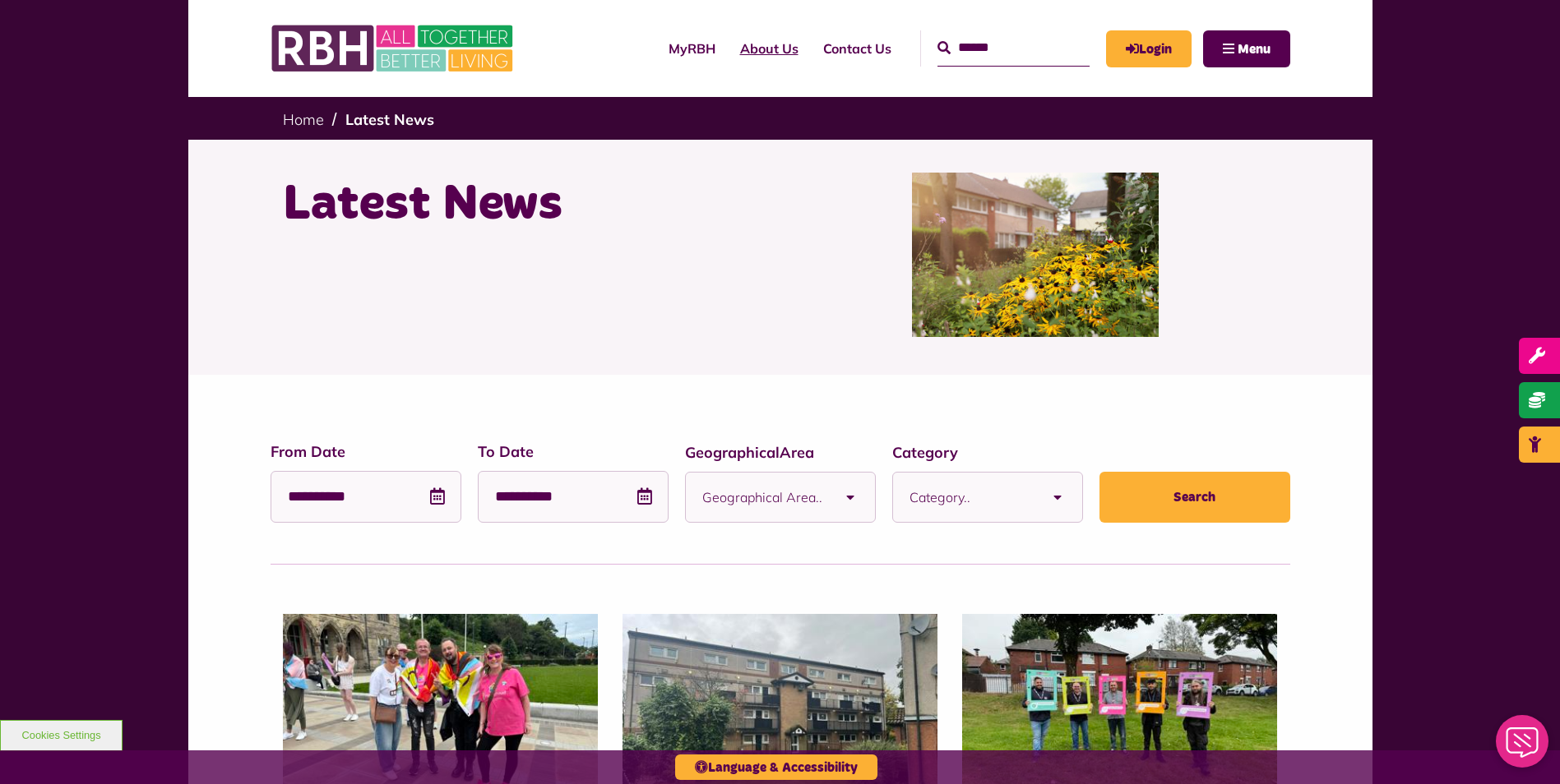
click at [734, 47] on link "About Us" at bounding box center [769, 48] width 84 height 44
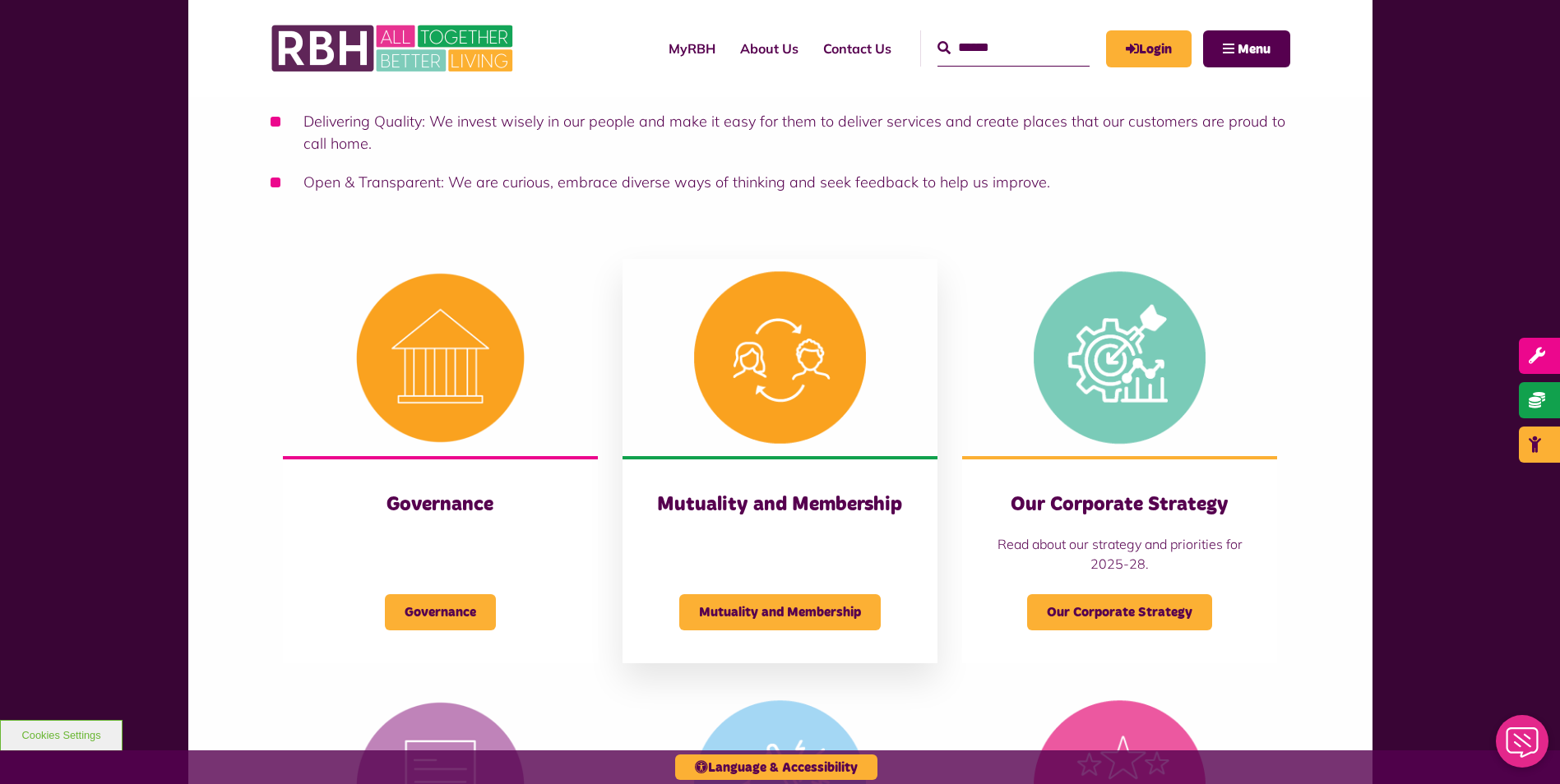
scroll to position [493, 0]
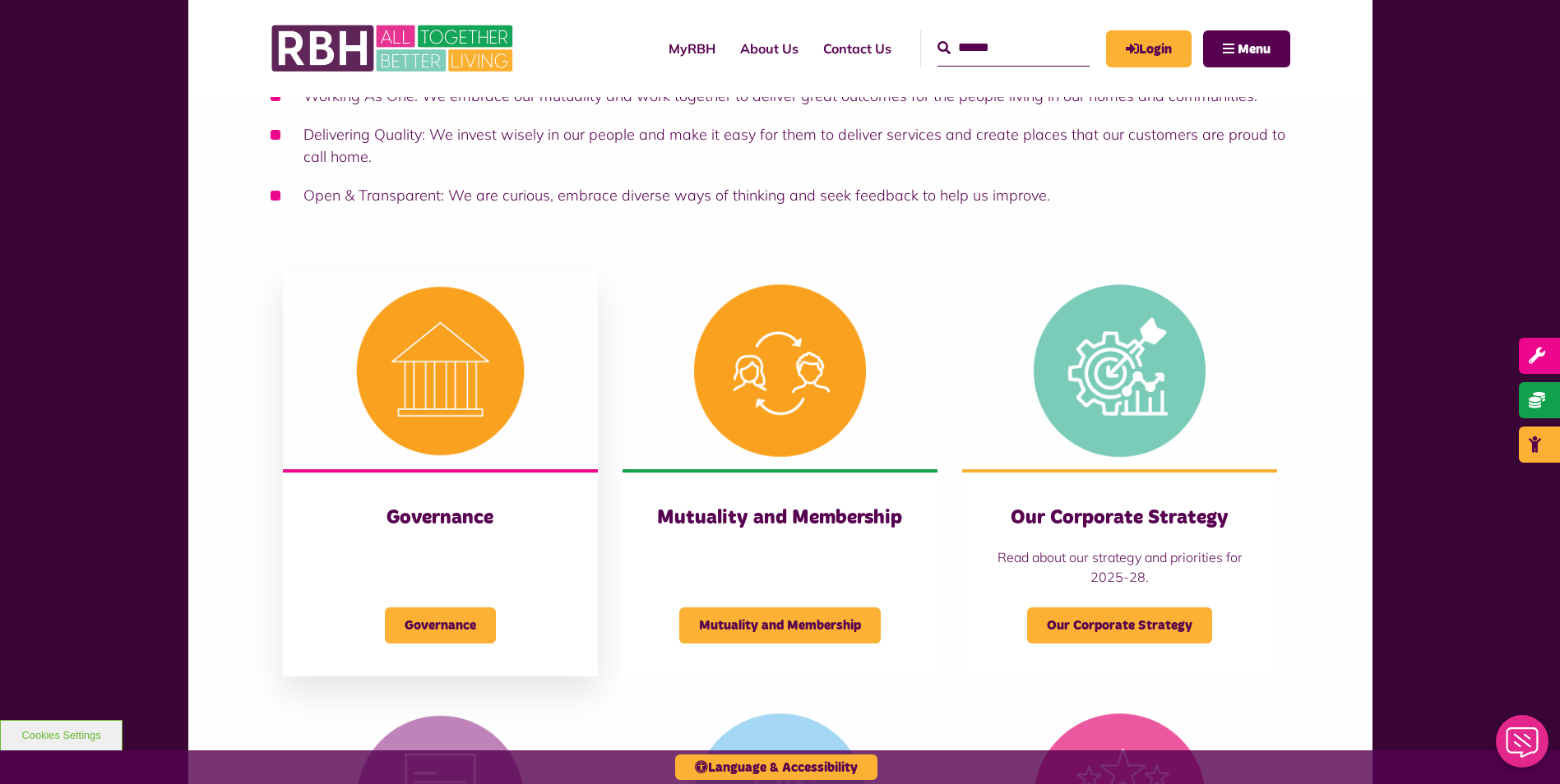
click at [478, 381] on img at bounding box center [441, 371] width 315 height 198
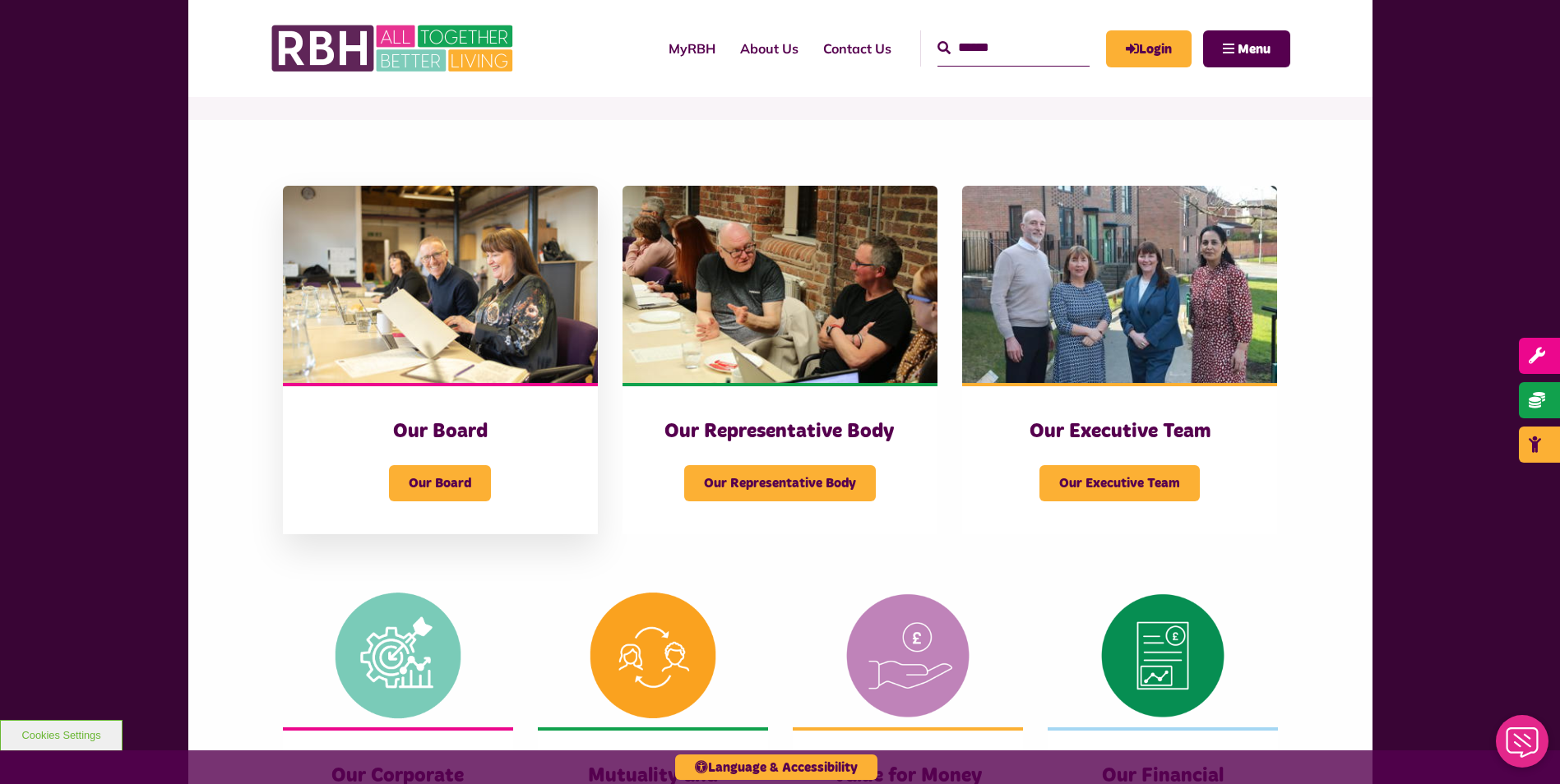
scroll to position [164, 0]
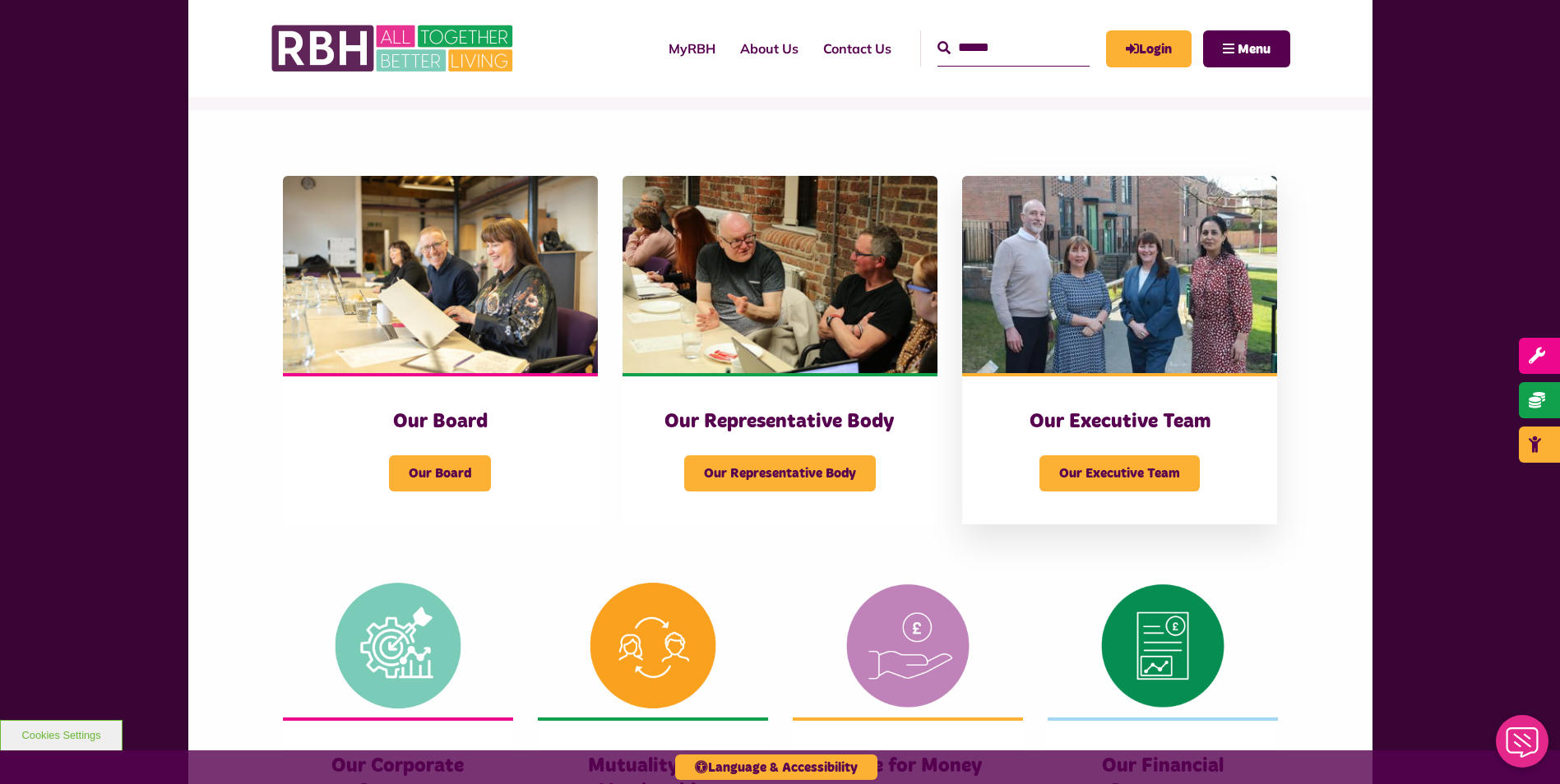
click at [1122, 301] on img at bounding box center [1119, 274] width 315 height 198
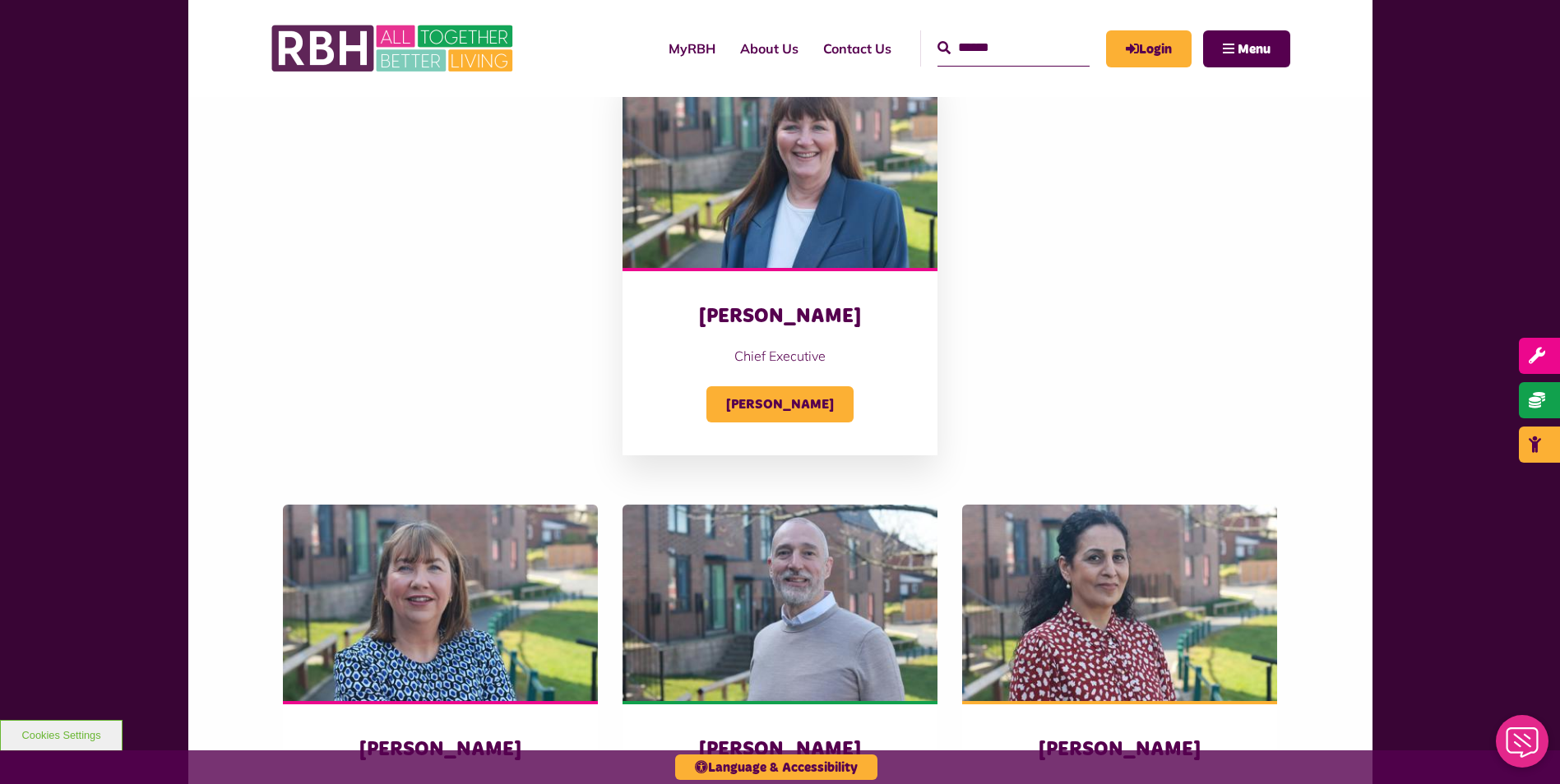
scroll to position [576, 0]
